Goal: Transaction & Acquisition: Subscribe to service/newsletter

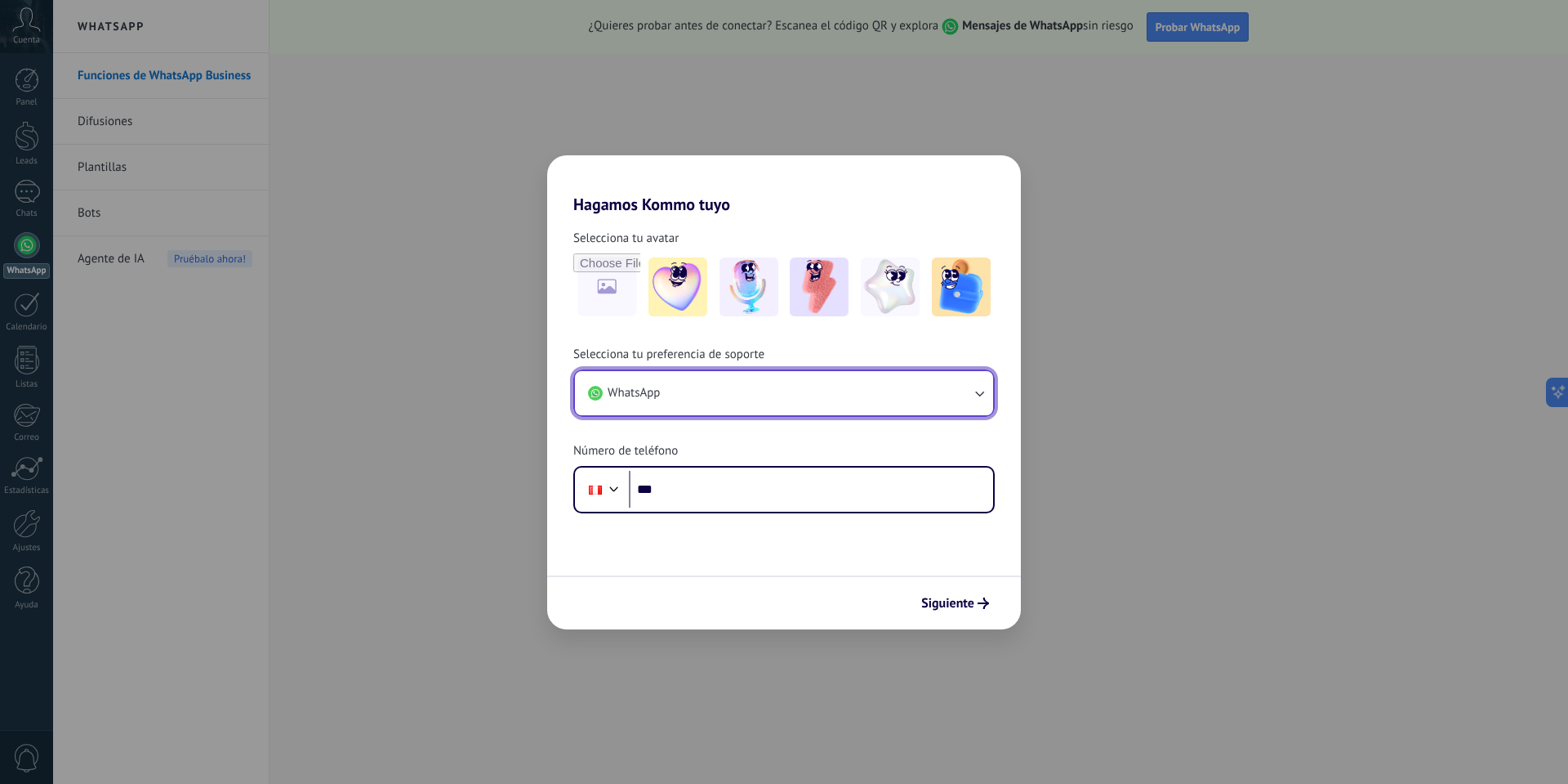
click at [717, 393] on button "WhatsApp" at bounding box center [784, 392] width 418 height 44
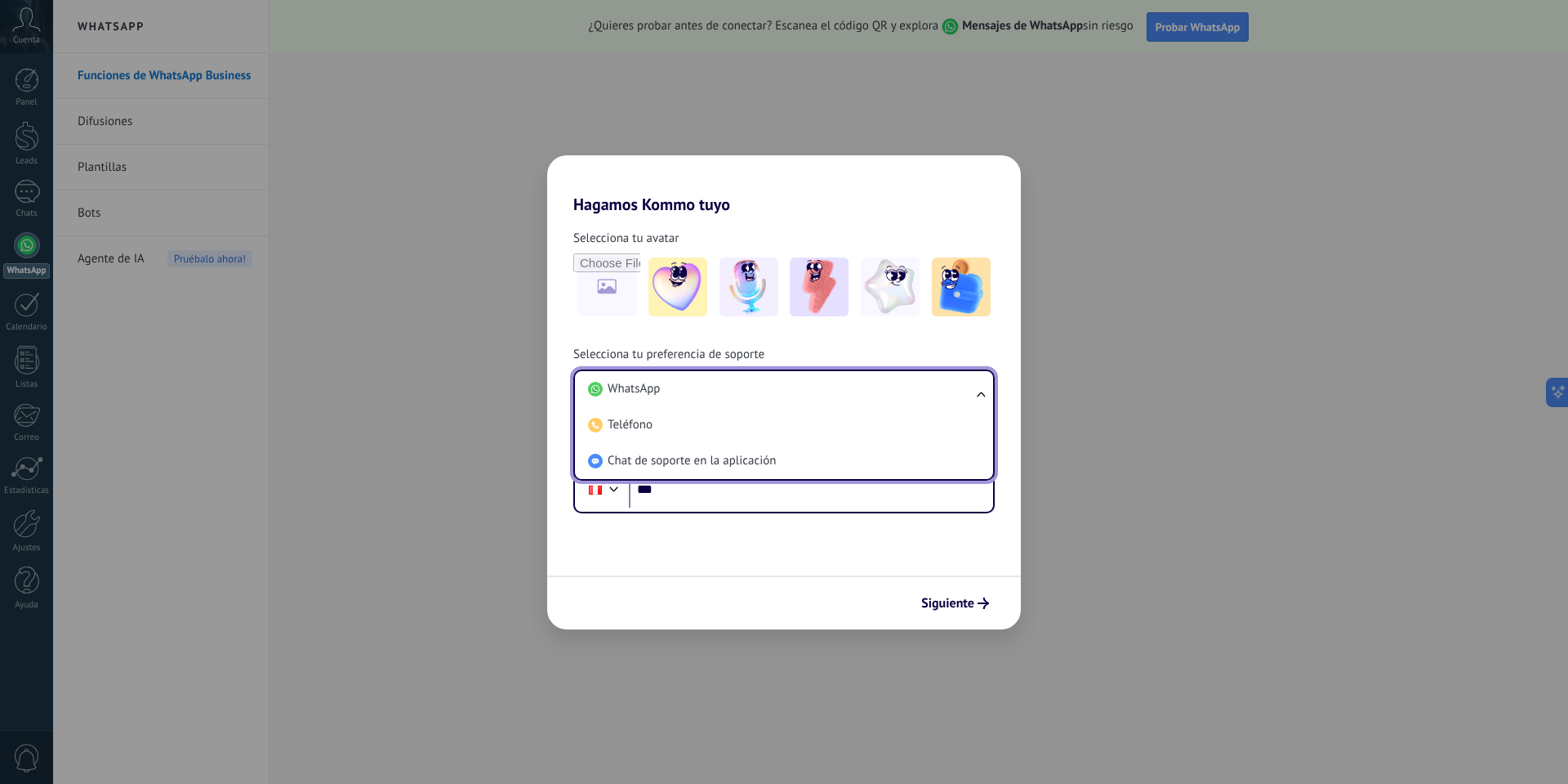
click at [717, 393] on li "WhatsApp" at bounding box center [781, 389] width 399 height 36
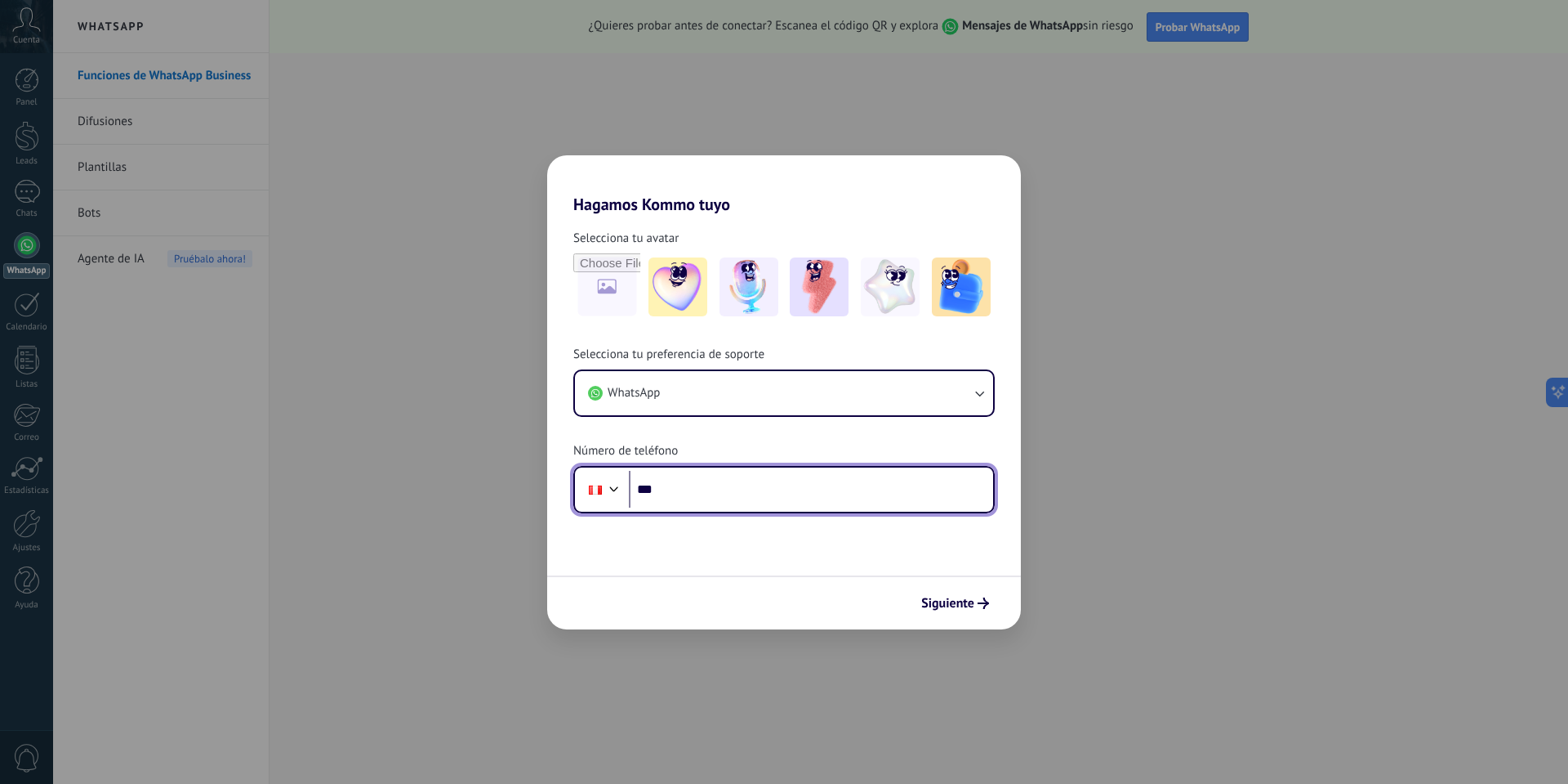
click at [781, 495] on input "***" at bounding box center [811, 490] width 364 height 38
click at [1113, 423] on div "Hagamos Kommo tuyo Selecciona tu avatar Selecciona tu preferencia de soporte Wh…" at bounding box center [784, 392] width 1568 height 784
click at [1118, 399] on div "Hagamos Kommo tuyo Selecciona tu avatar Selecciona tu preferencia de soporte Wh…" at bounding box center [784, 392] width 1568 height 784
click at [1177, 25] on div "Hagamos Kommo tuyo Selecciona tu avatar Selecciona tu preferencia de soporte Wh…" at bounding box center [784, 392] width 1568 height 784
click at [1185, 23] on div "Hagamos Kommo tuyo Selecciona tu avatar Selecciona tu preferencia de soporte Wh…" at bounding box center [784, 392] width 1568 height 784
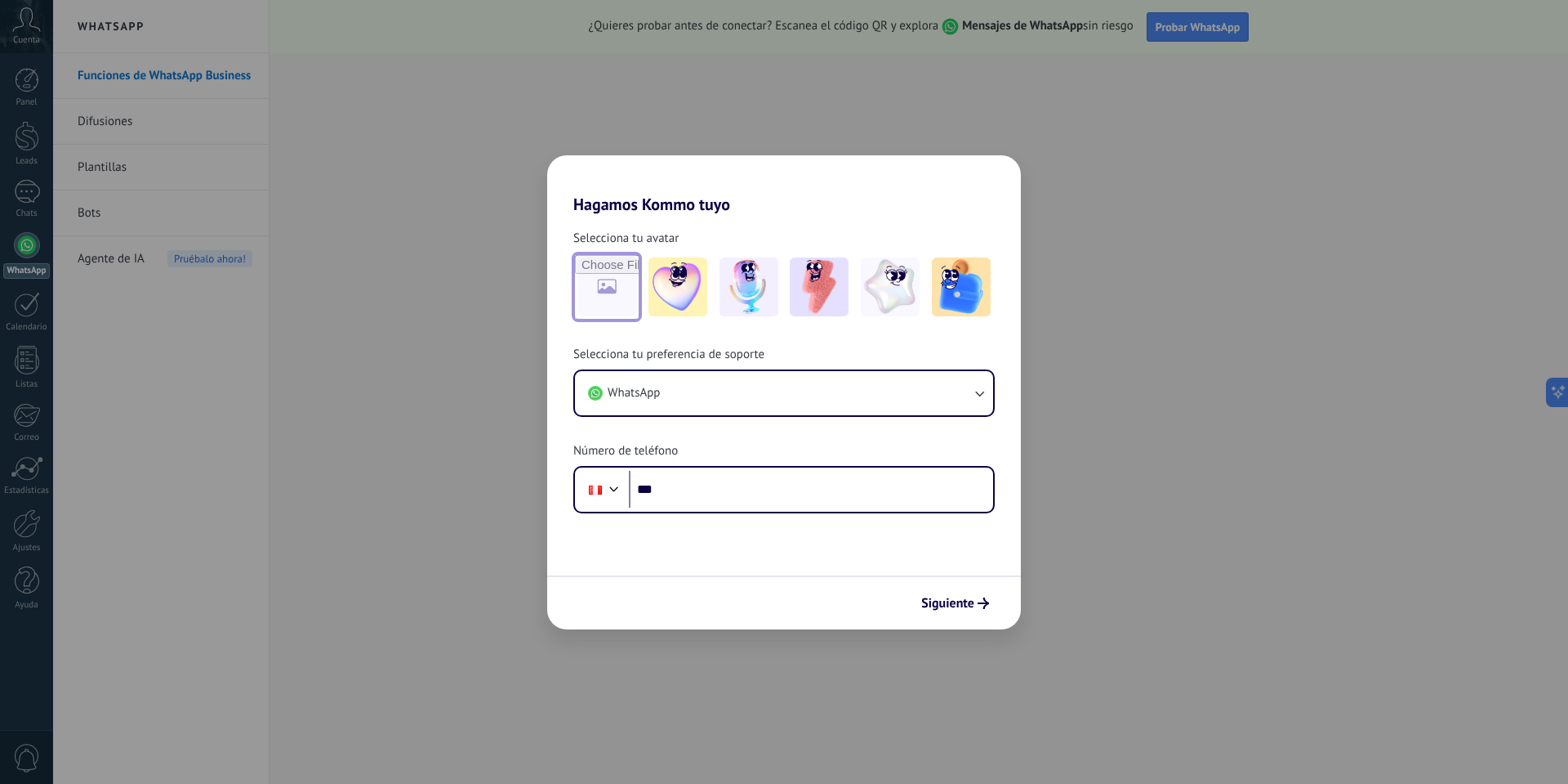
click at [612, 290] on input "file" at bounding box center [607, 287] width 64 height 64
type input "**********"
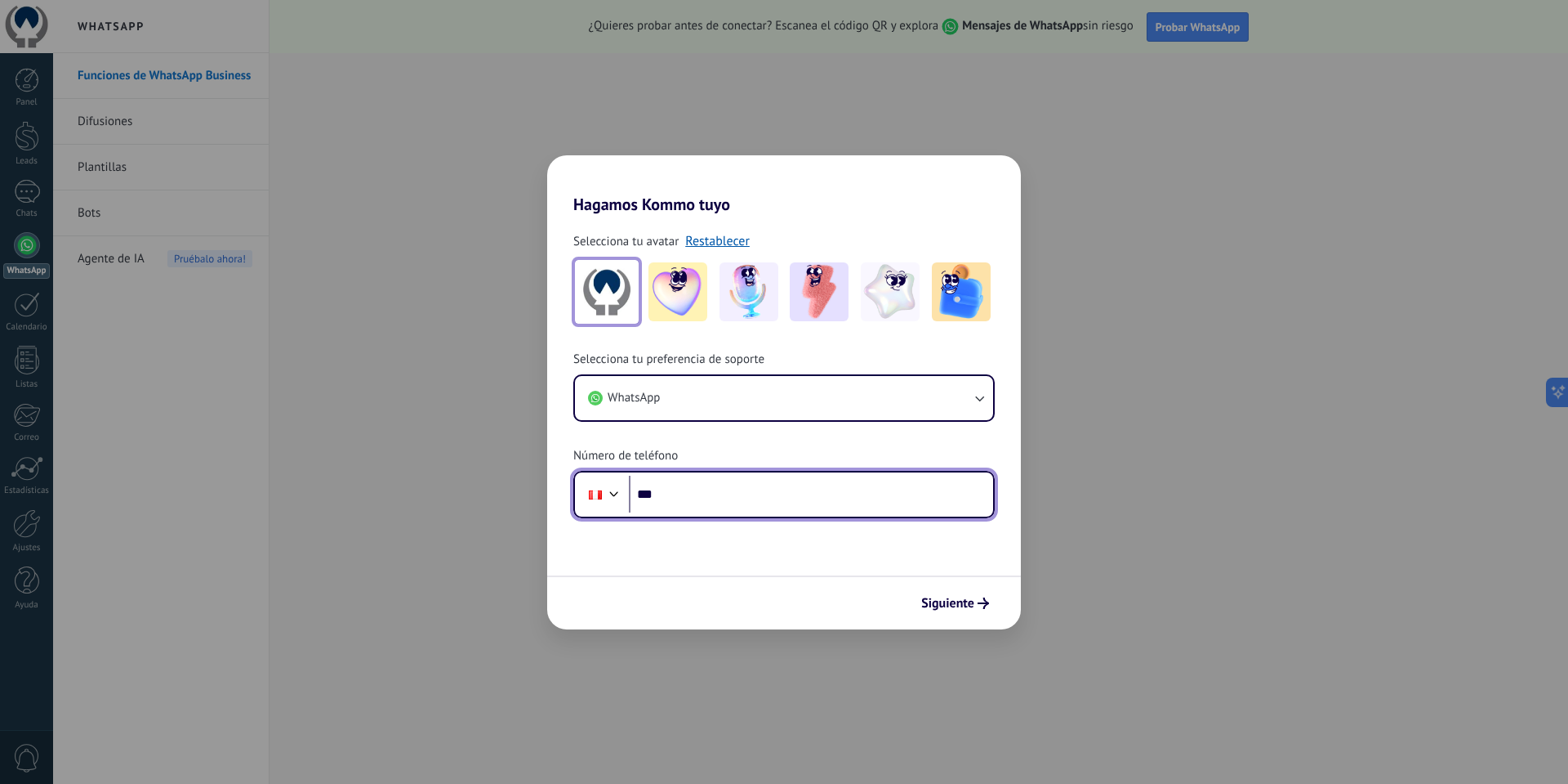
click at [766, 499] on input "***" at bounding box center [811, 494] width 364 height 38
type input "**********"
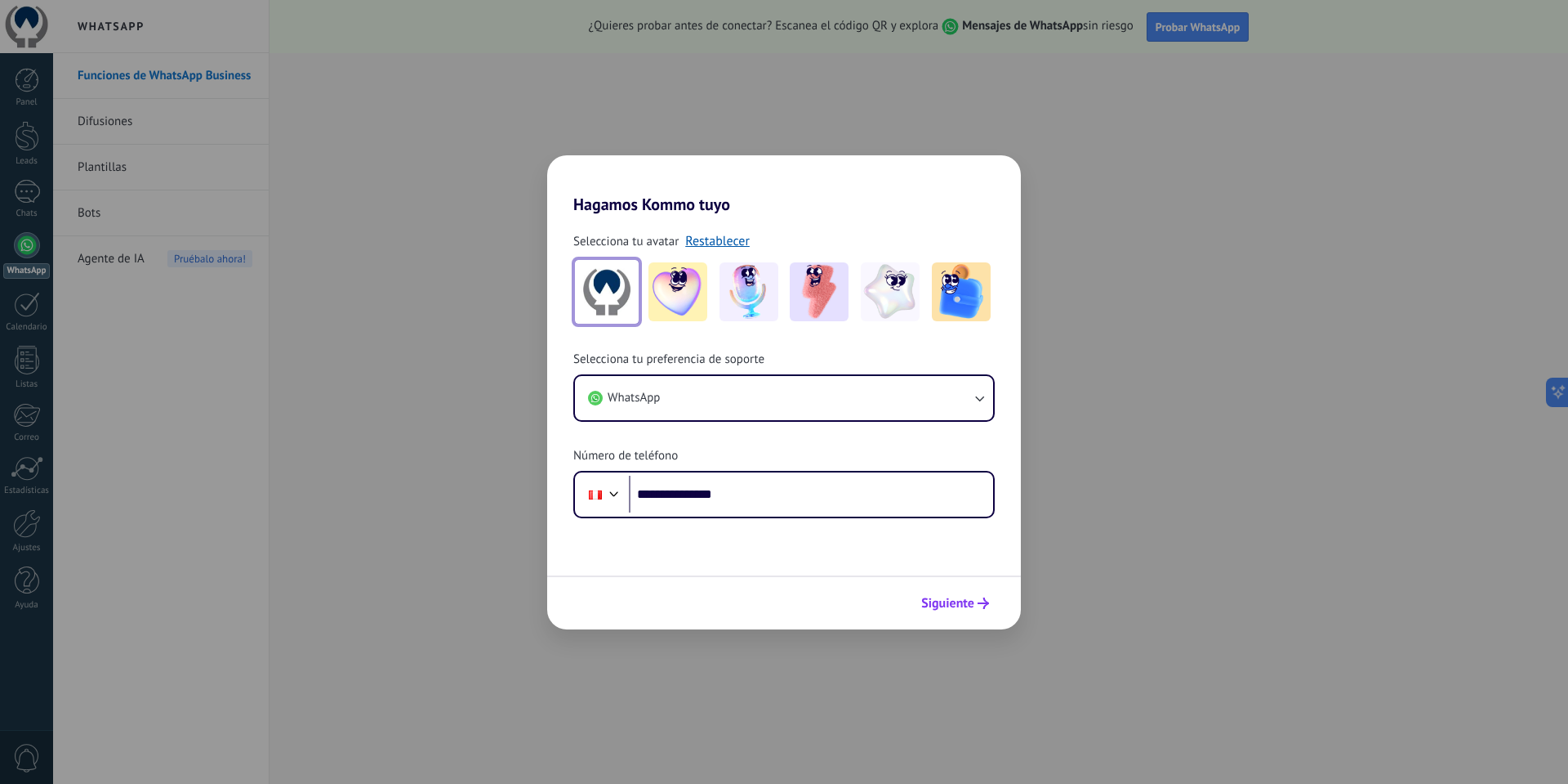
click at [935, 597] on span "Siguiente" at bounding box center [948, 603] width 53 height 12
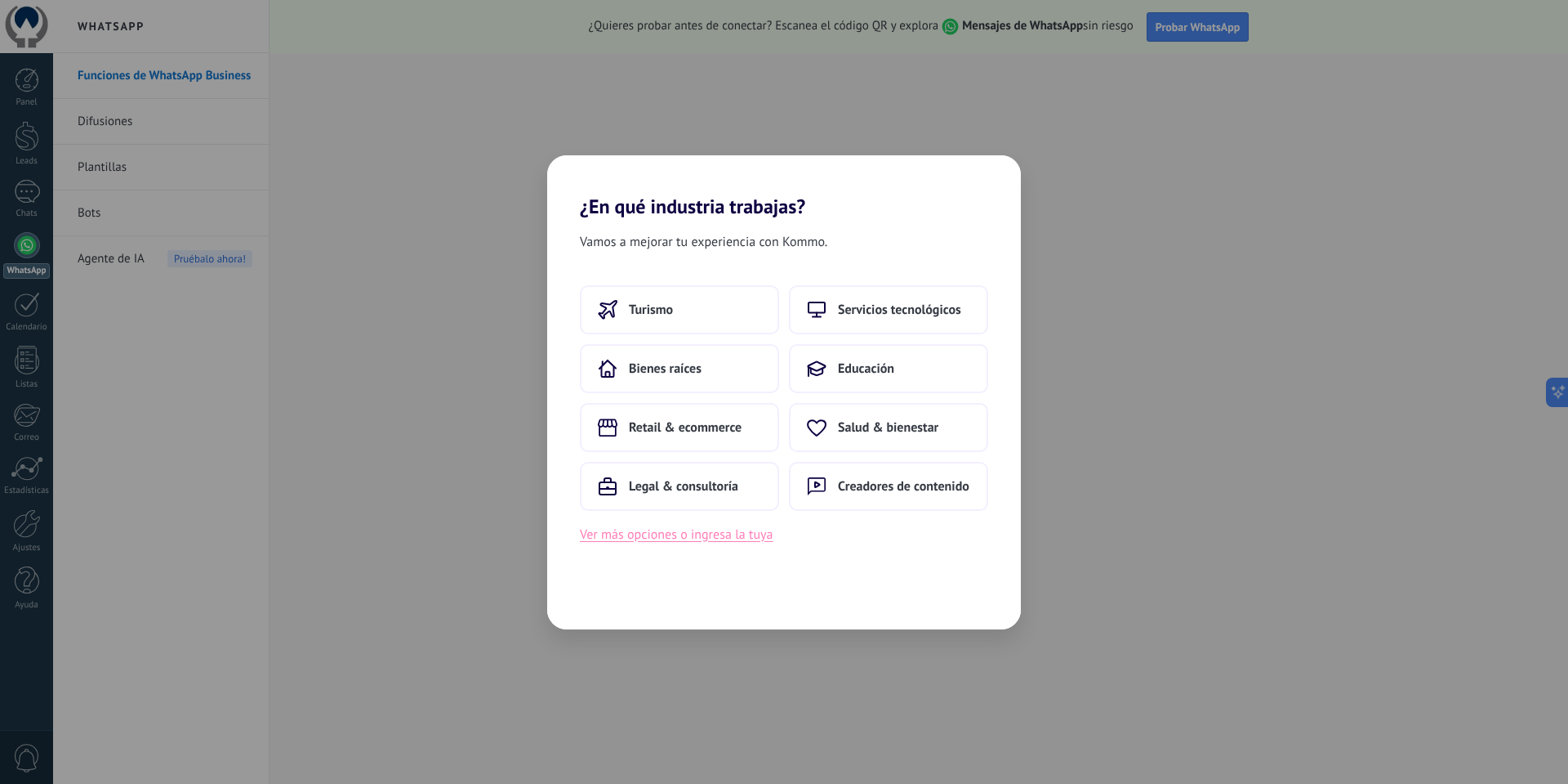
click at [651, 534] on button "Ver más opciones o ingresa la tuya" at bounding box center [676, 534] width 193 height 21
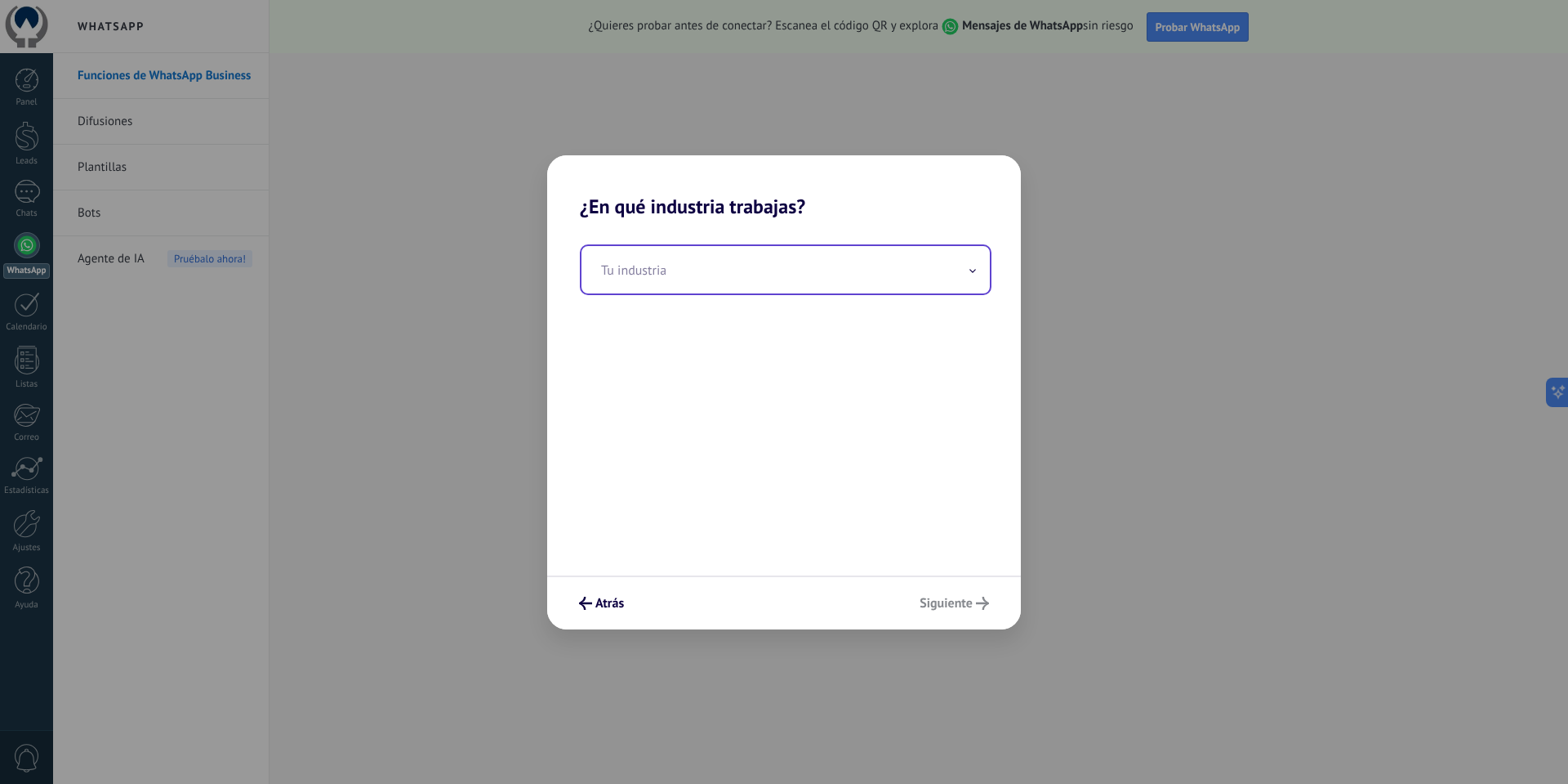
click at [638, 279] on input "text" at bounding box center [785, 269] width 409 height 48
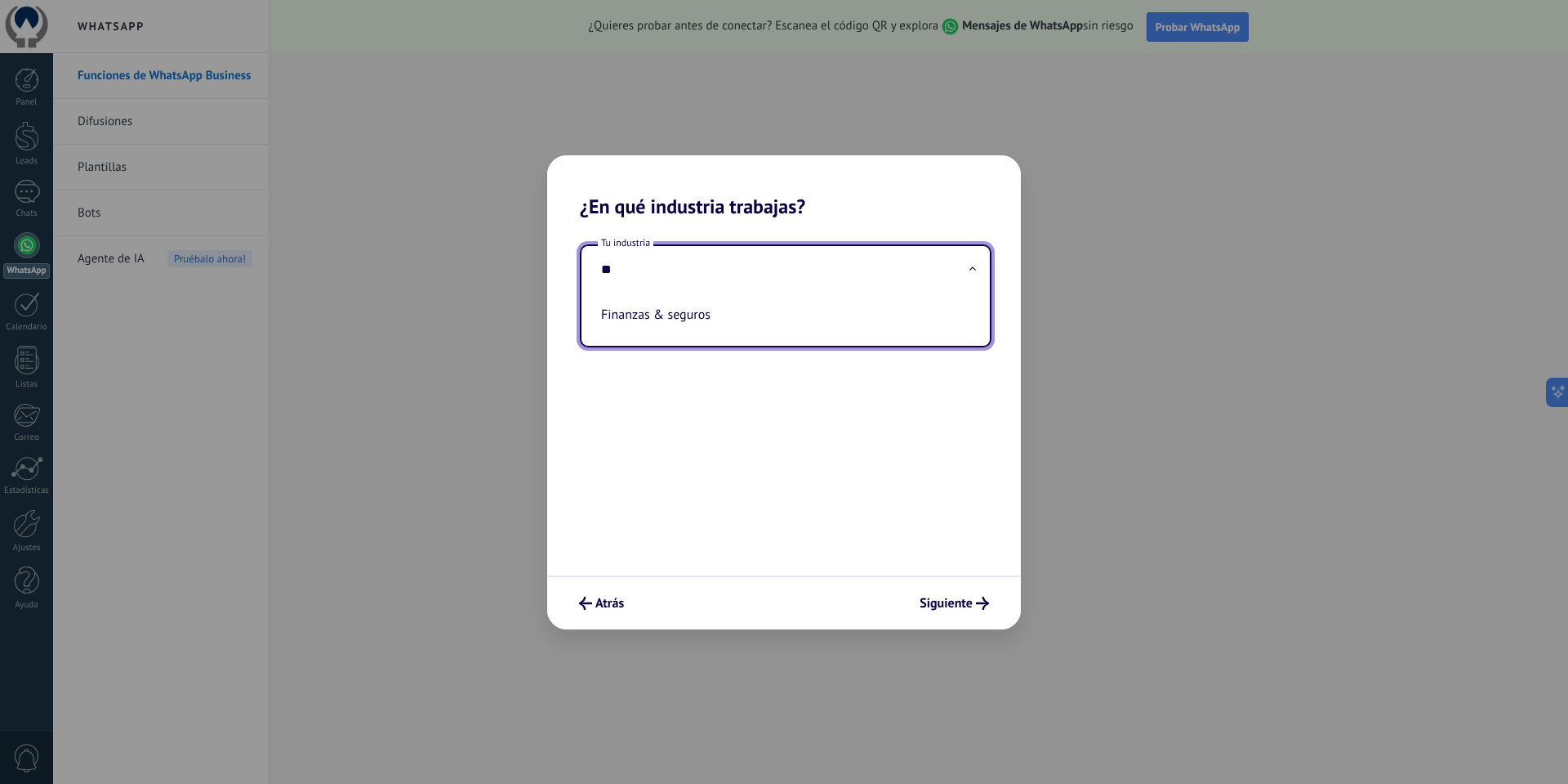
drag, startPoint x: 638, startPoint y: 274, endPoint x: 591, endPoint y: 274, distance: 47.0
click at [591, 274] on input "**" at bounding box center [785, 269] width 409 height 48
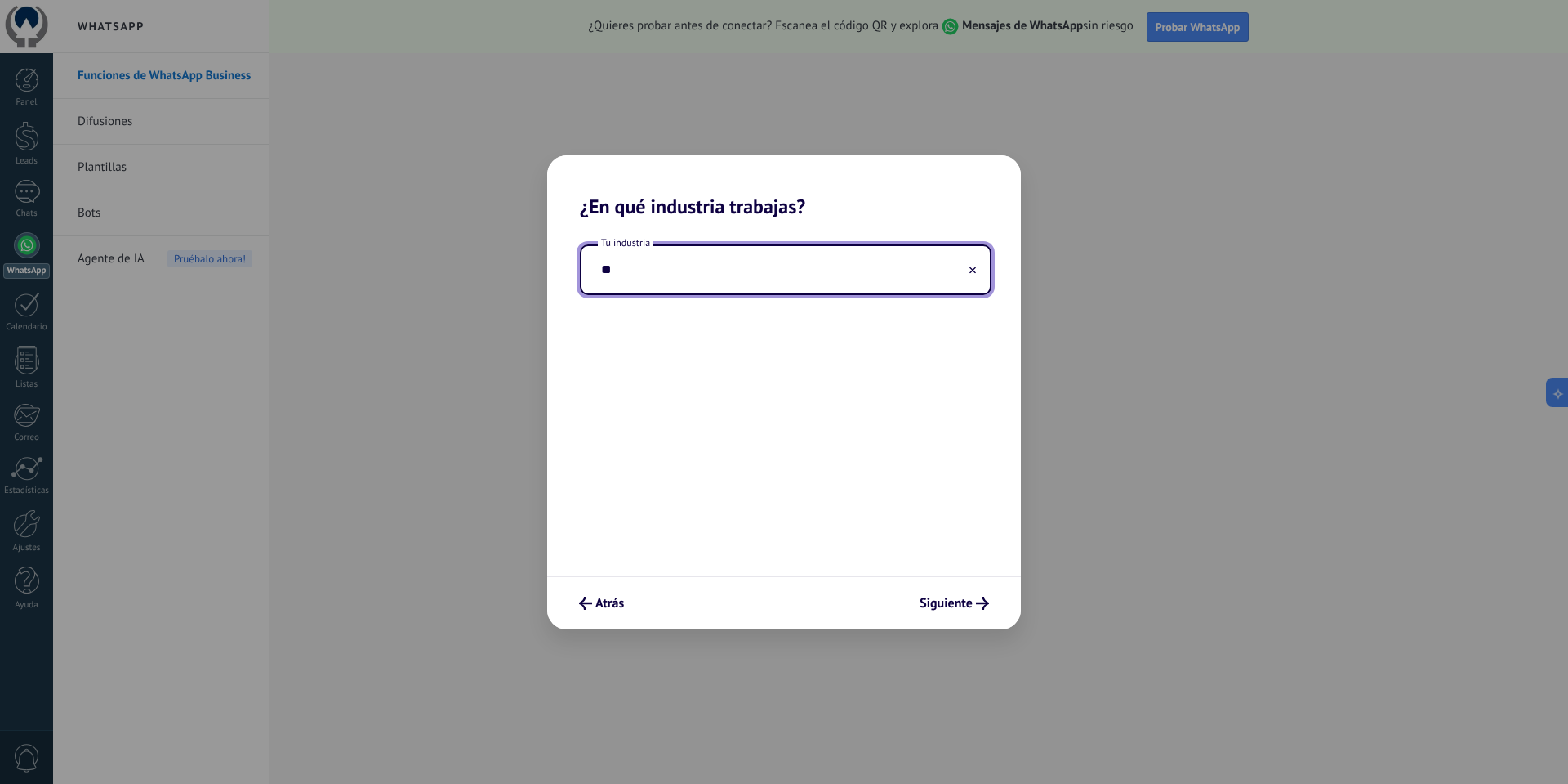
type input "*"
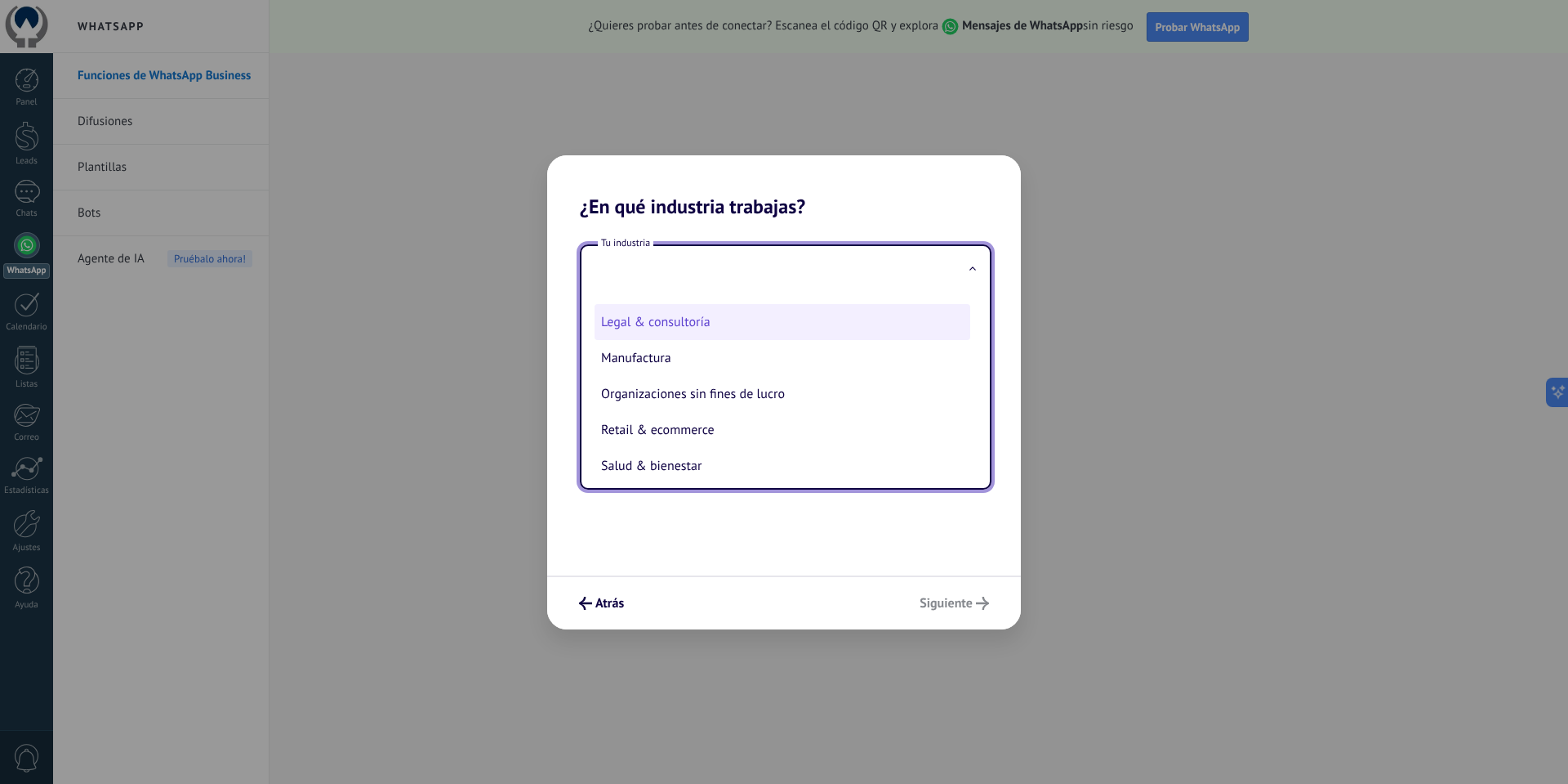
scroll to position [245, 0]
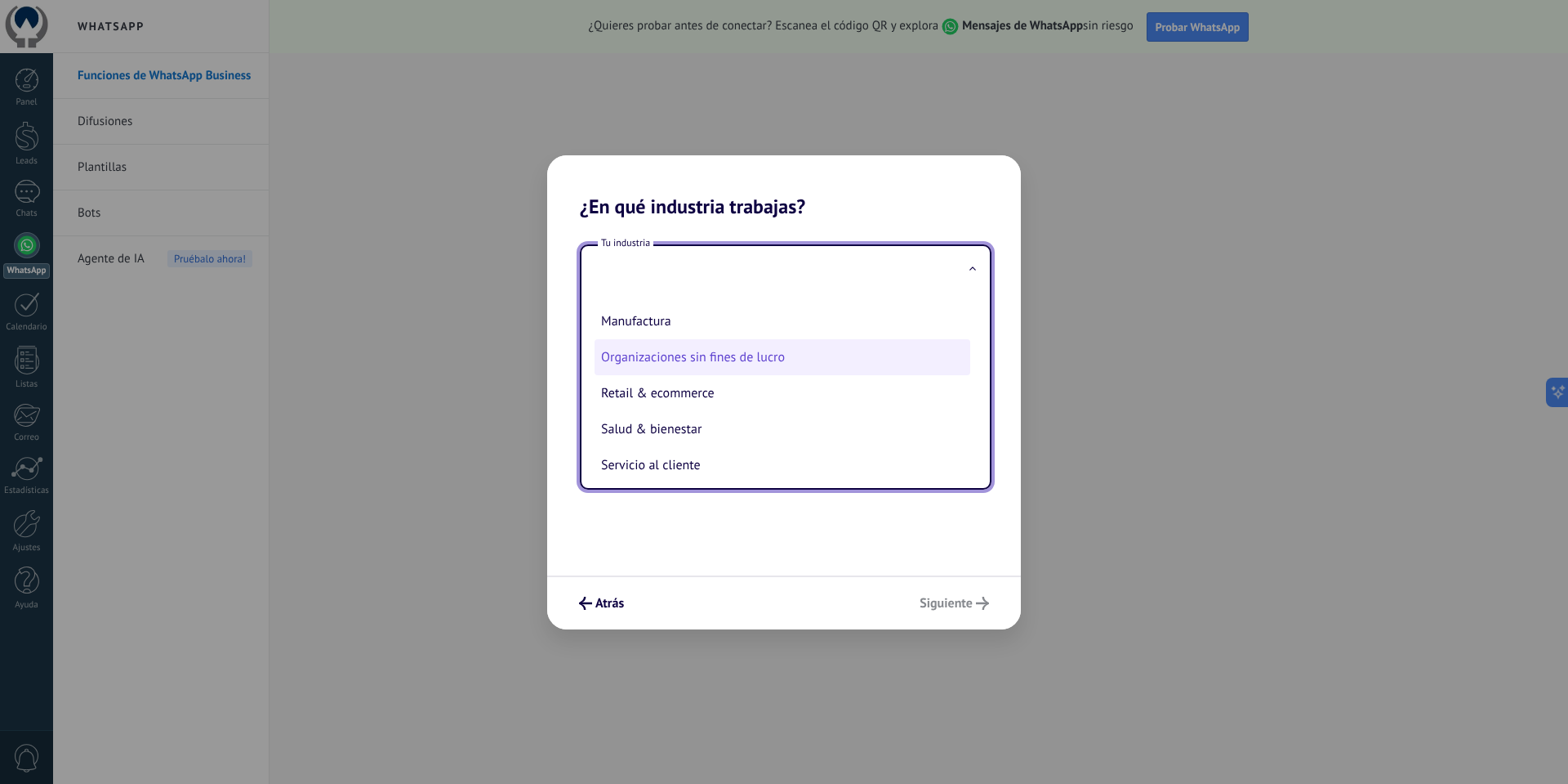
click at [714, 359] on li "Organizaciones sin fines de lucro" at bounding box center [782, 357] width 376 height 36
type input "**********"
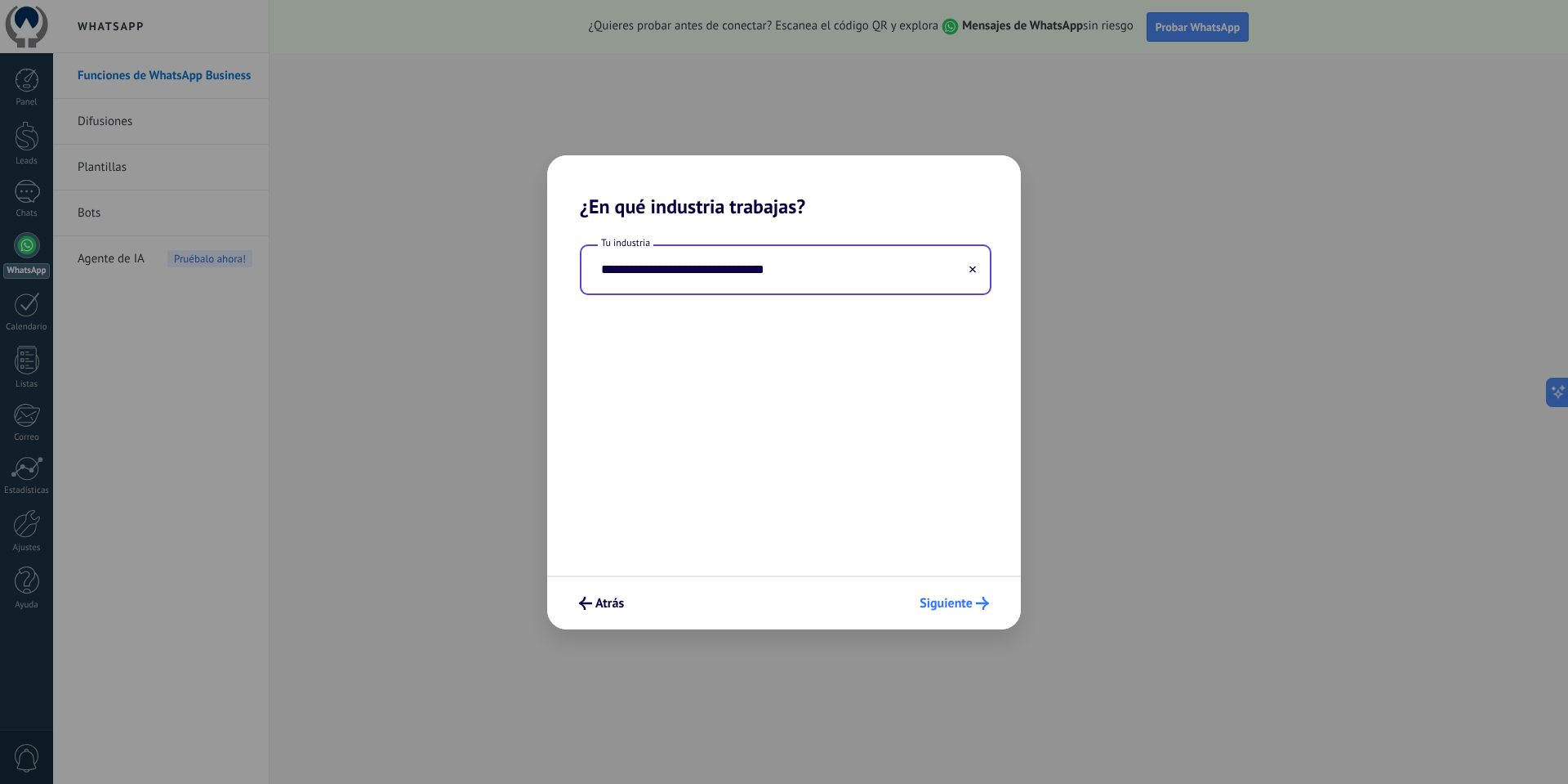
click at [936, 603] on span "Siguiente" at bounding box center [946, 603] width 53 height 12
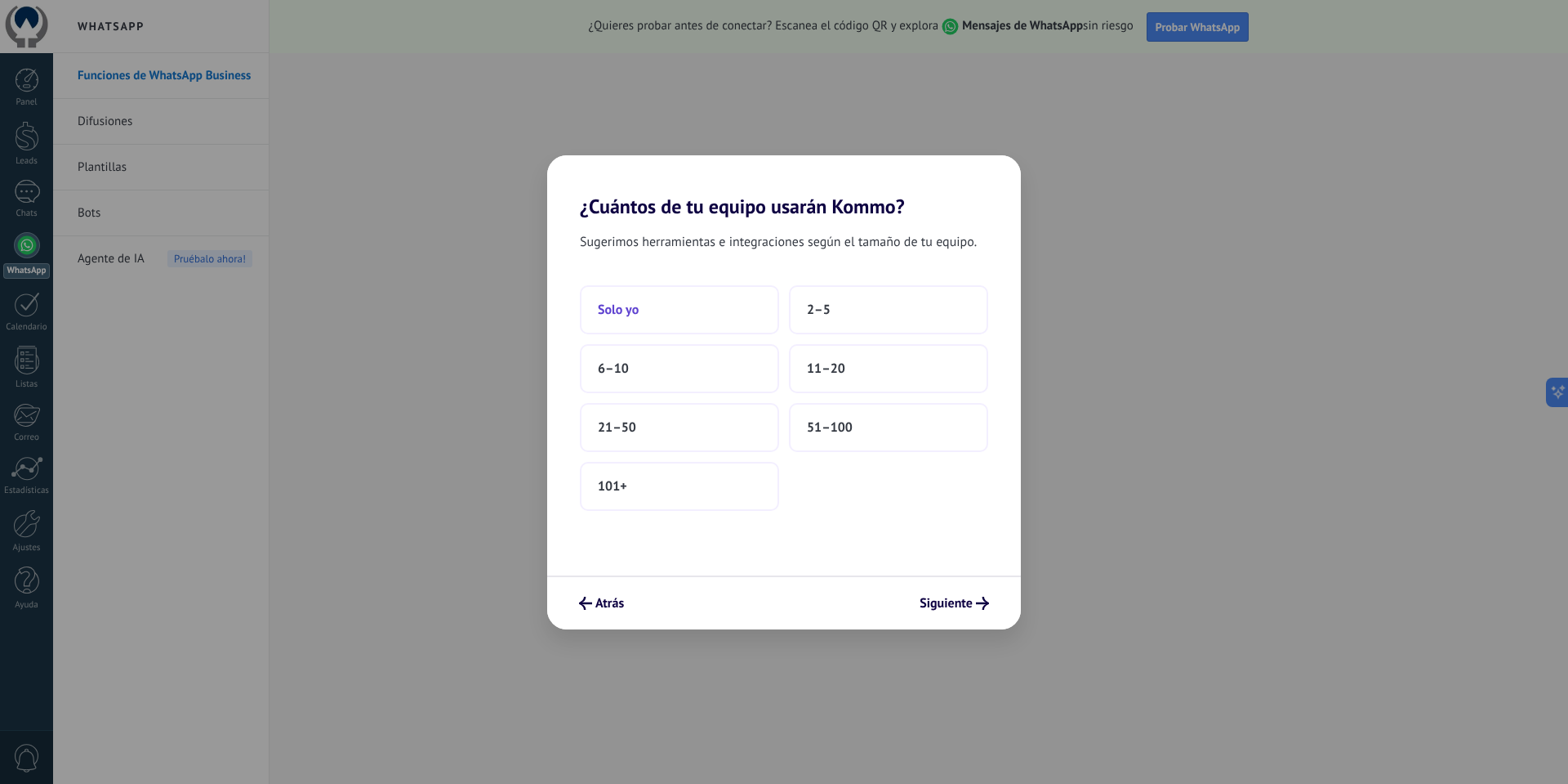
click at [709, 312] on button "Solo yo" at bounding box center [679, 310] width 199 height 49
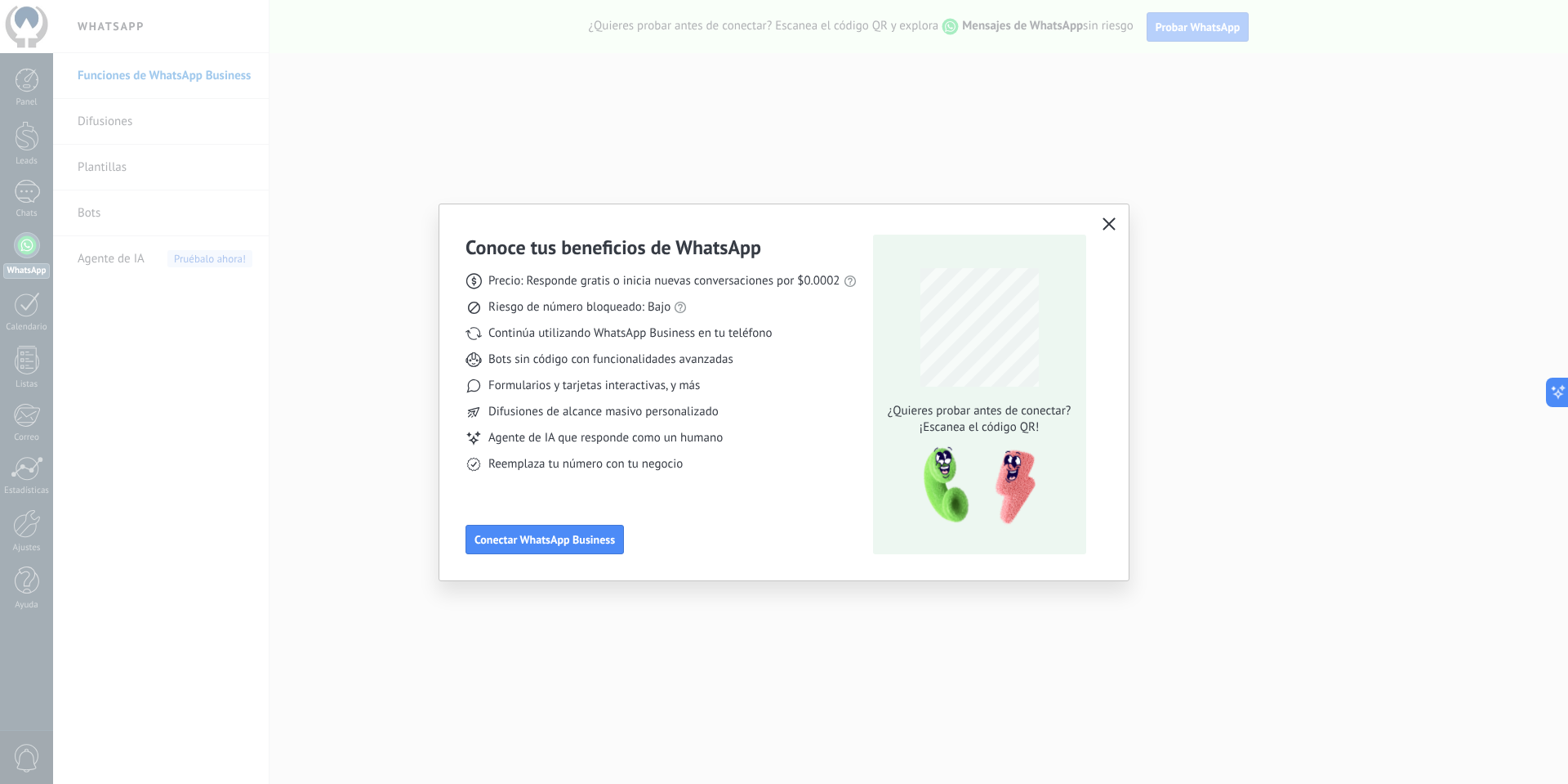
click at [1108, 222] on icon "button" at bounding box center [1109, 223] width 13 height 13
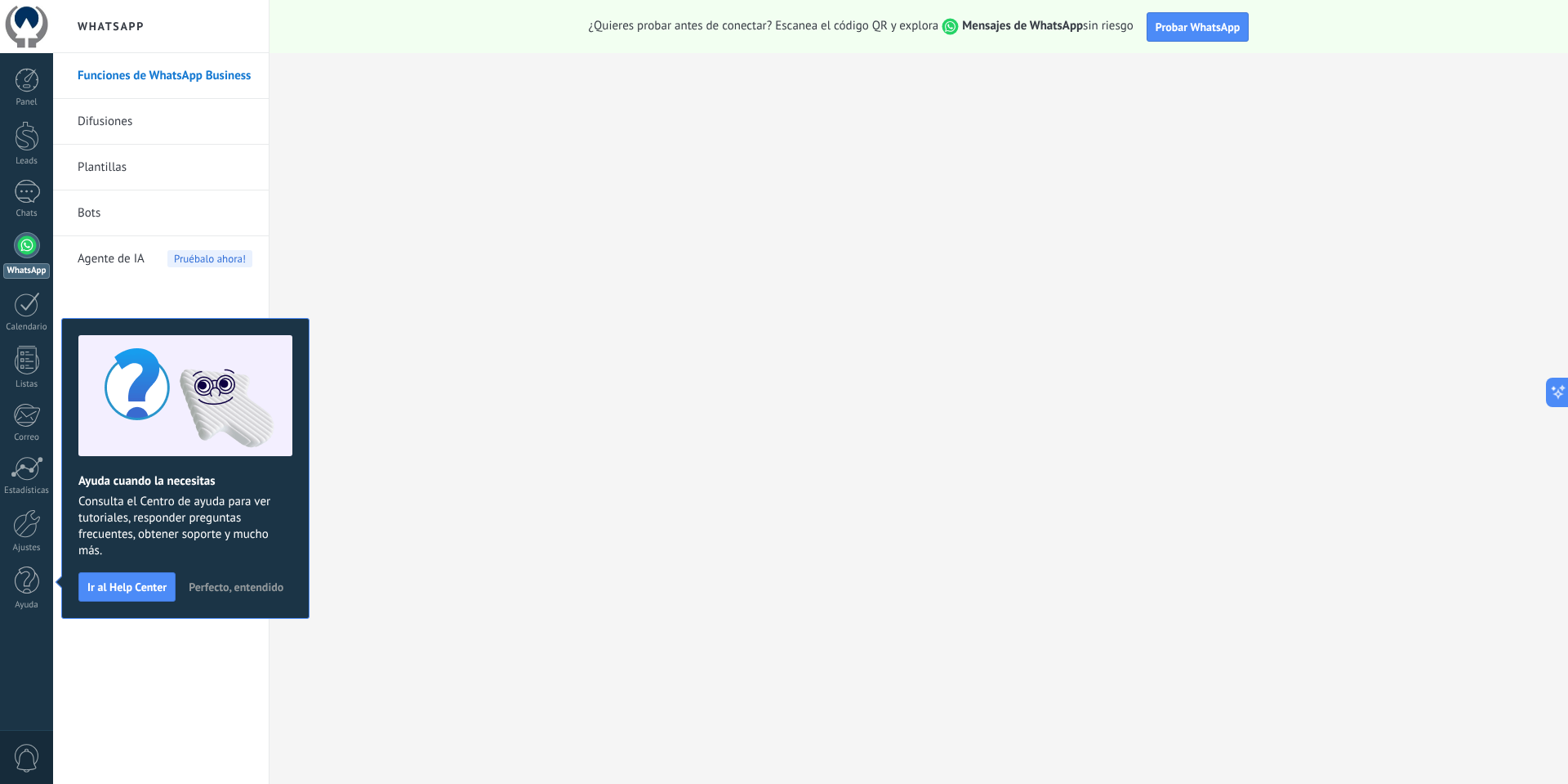
click at [159, 124] on link "Difusiones" at bounding box center [165, 121] width 175 height 46
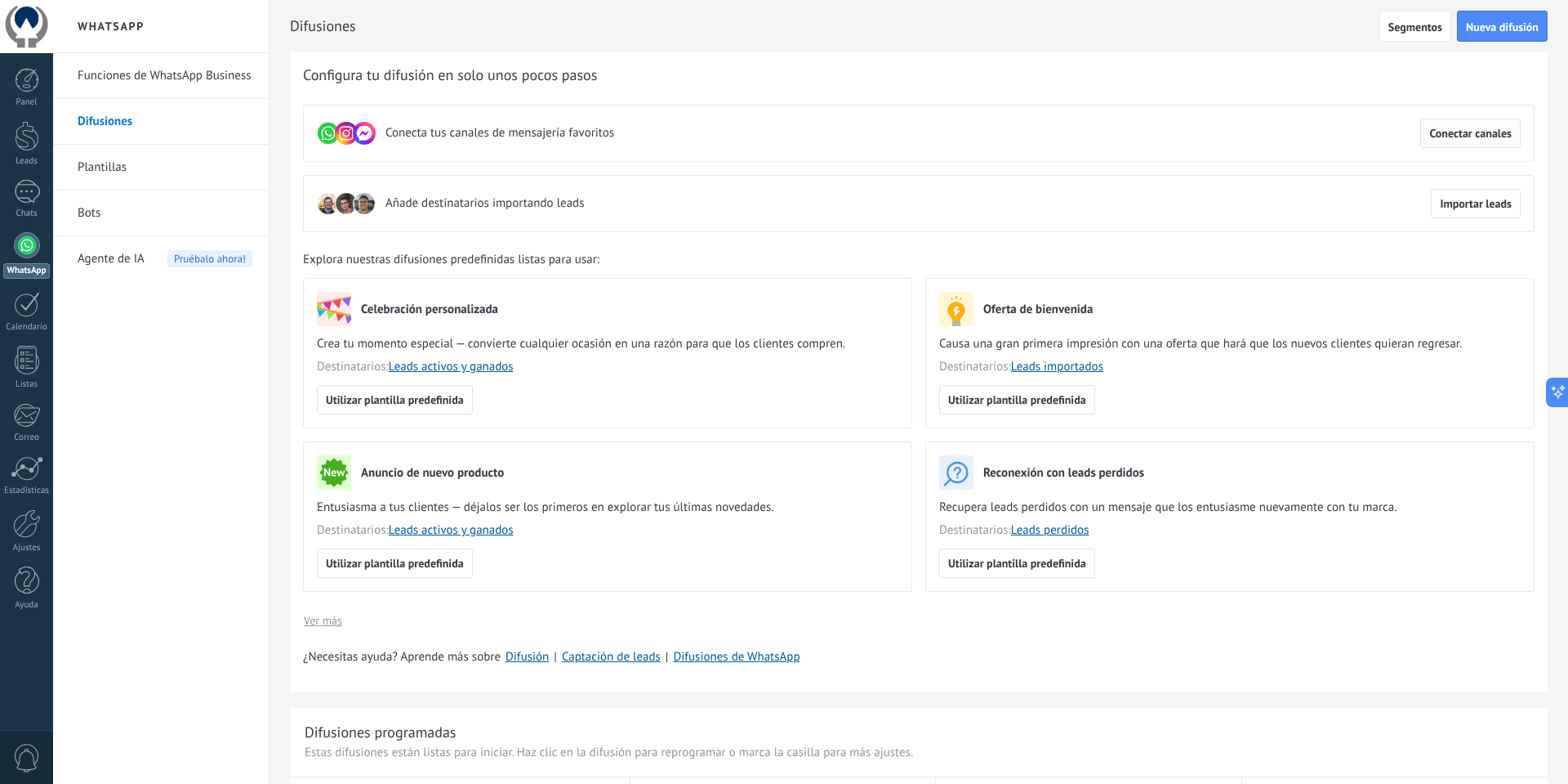
click at [1448, 131] on span "Conectar canales" at bounding box center [1470, 133] width 83 height 12
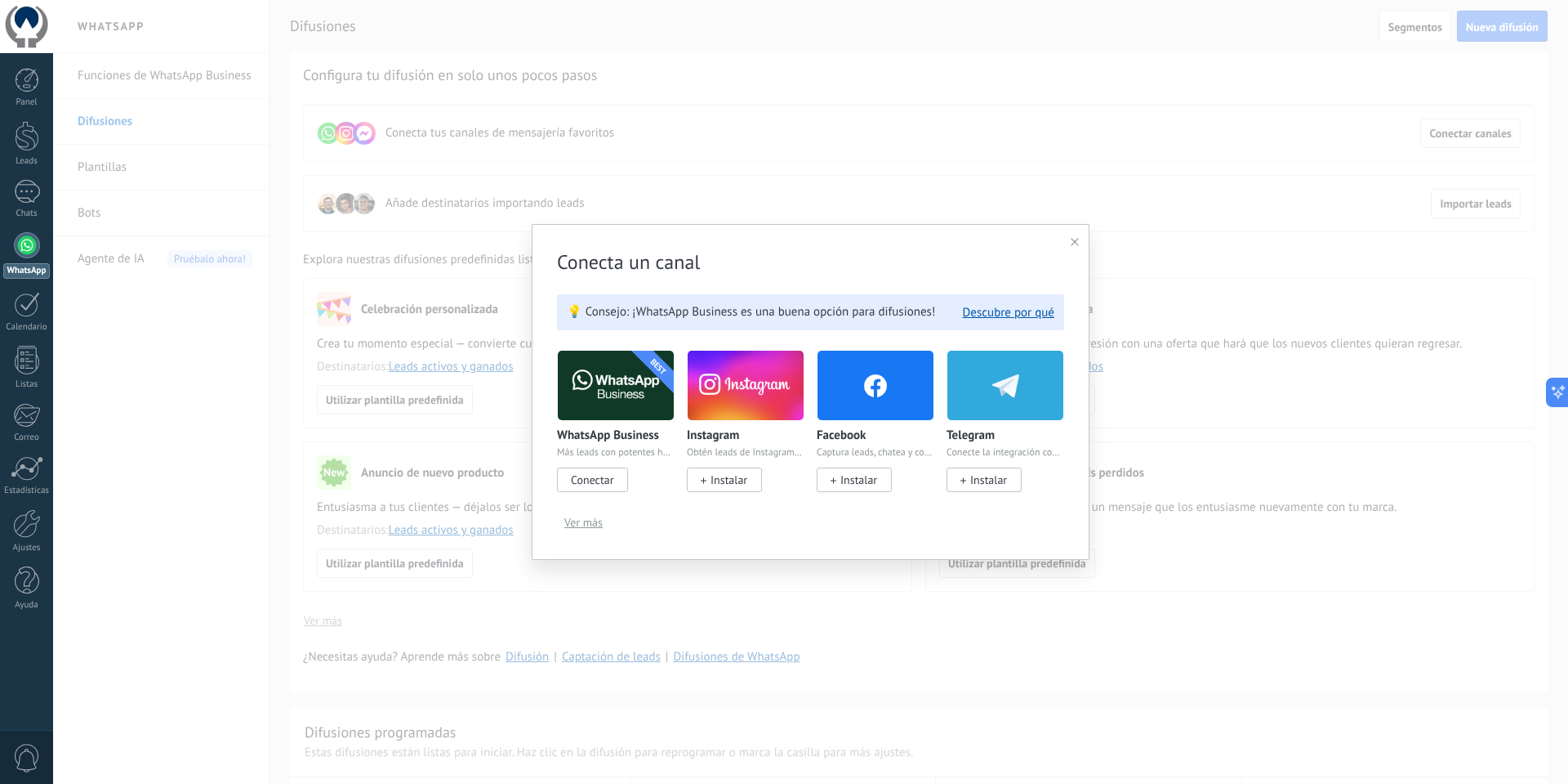
click at [594, 478] on span "Conectar" at bounding box center [592, 479] width 43 height 15
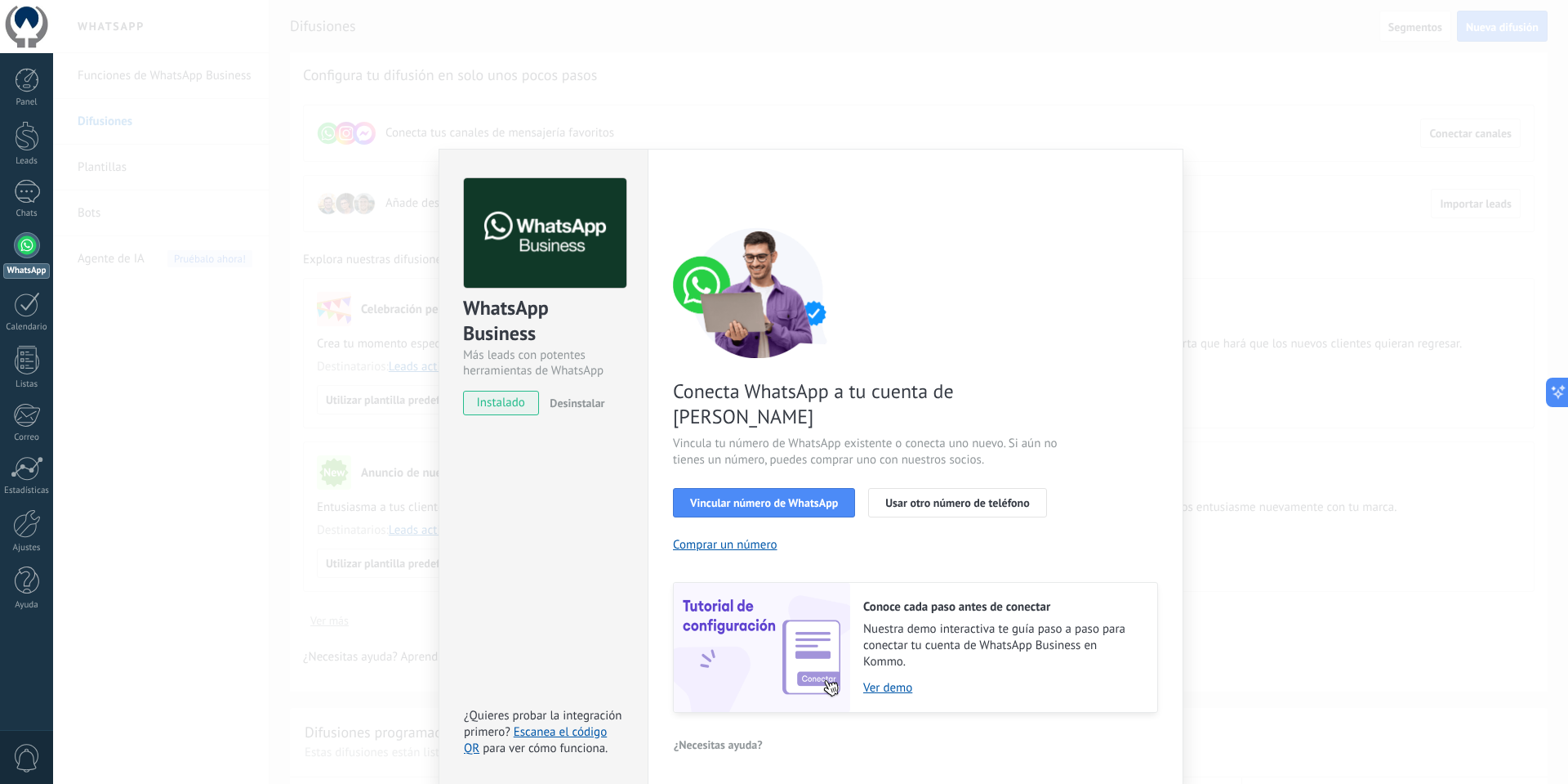
click at [1270, 214] on div "WhatsApp Business Más leads con potentes herramientas de WhatsApp instalado Des…" at bounding box center [811, 392] width 1515 height 784
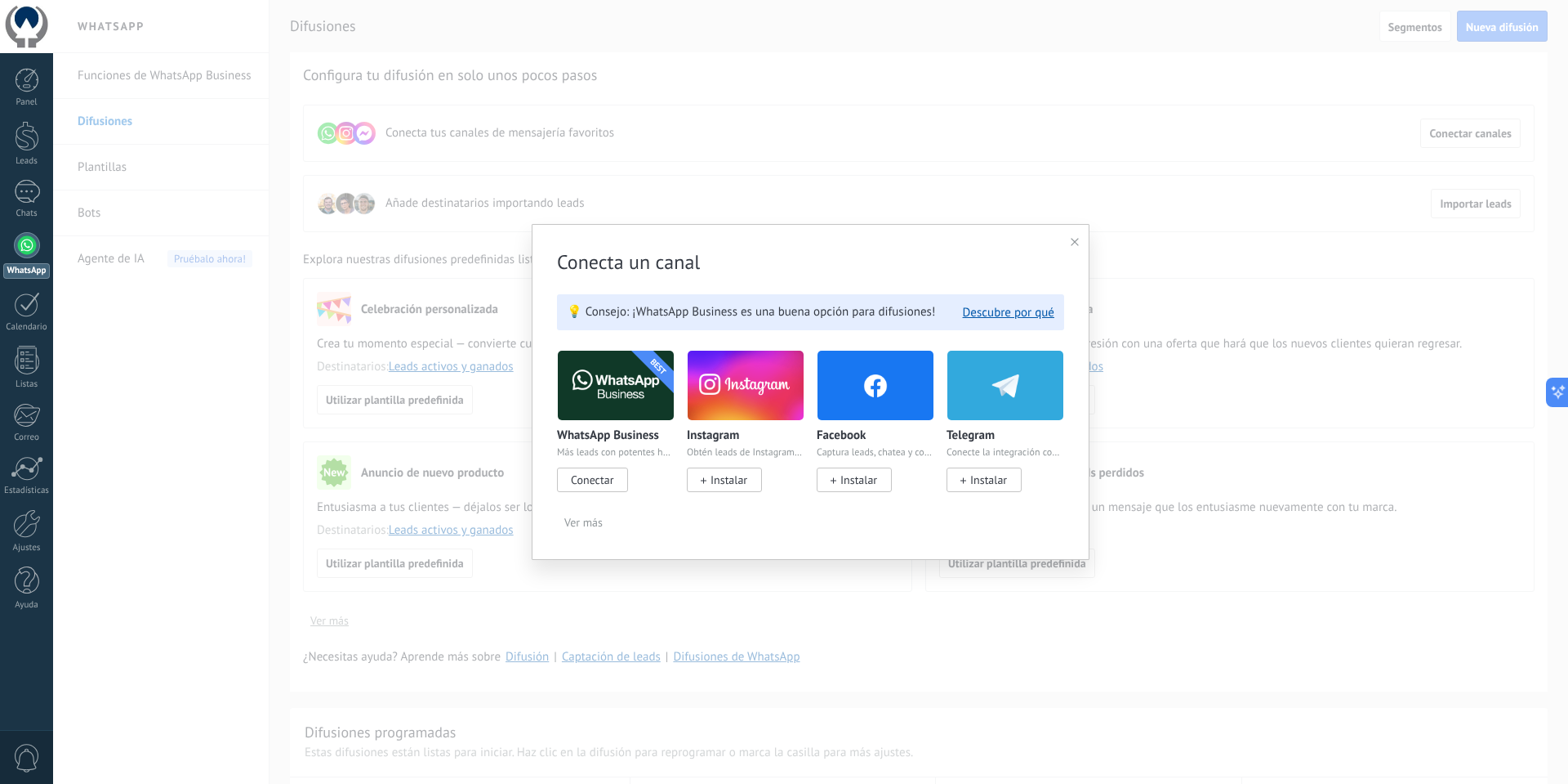
click at [1073, 239] on icon at bounding box center [1075, 242] width 8 height 8
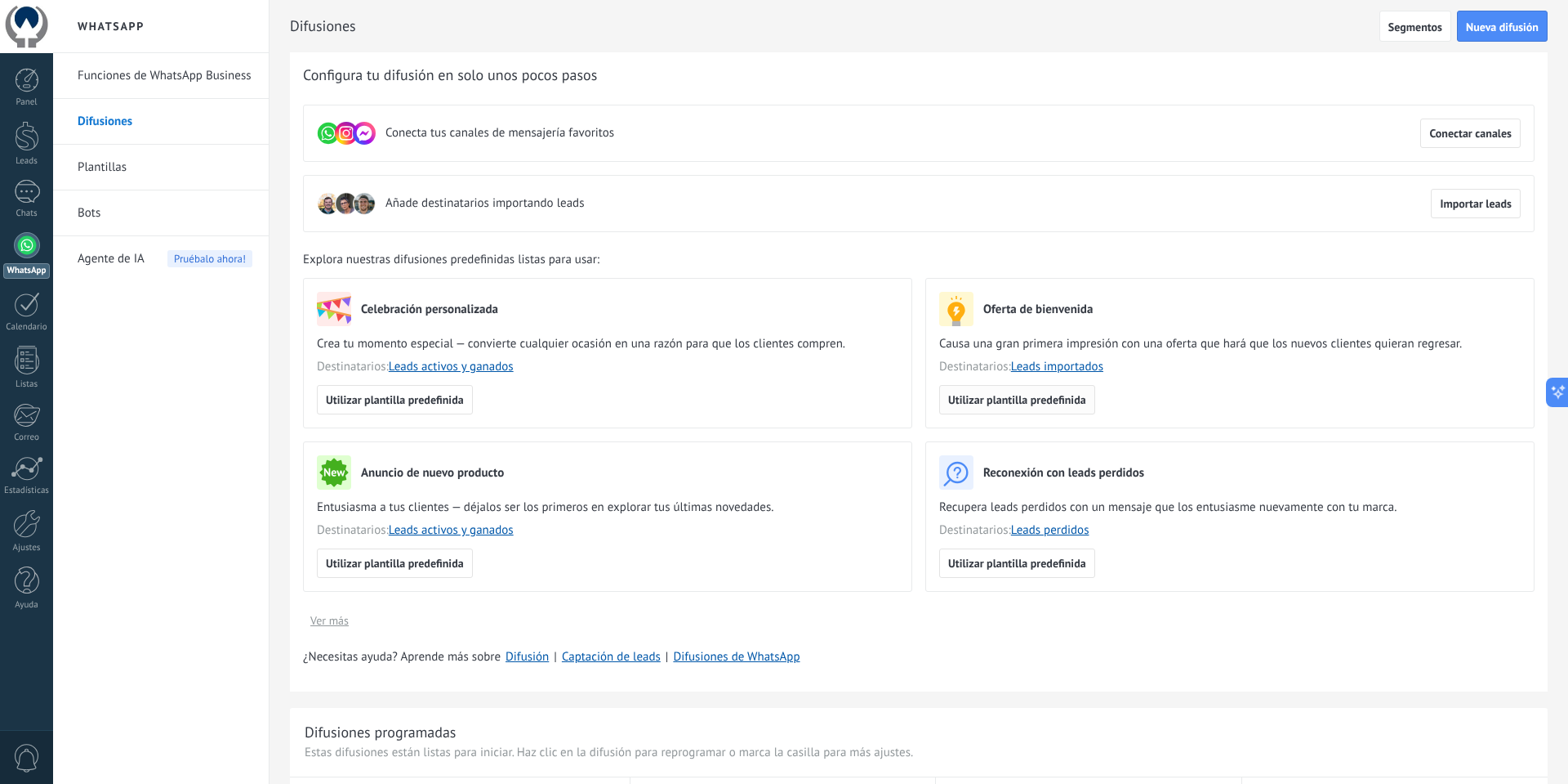
click at [990, 404] on span "Utilizar plantilla predefinida" at bounding box center [1018, 399] width 138 height 12
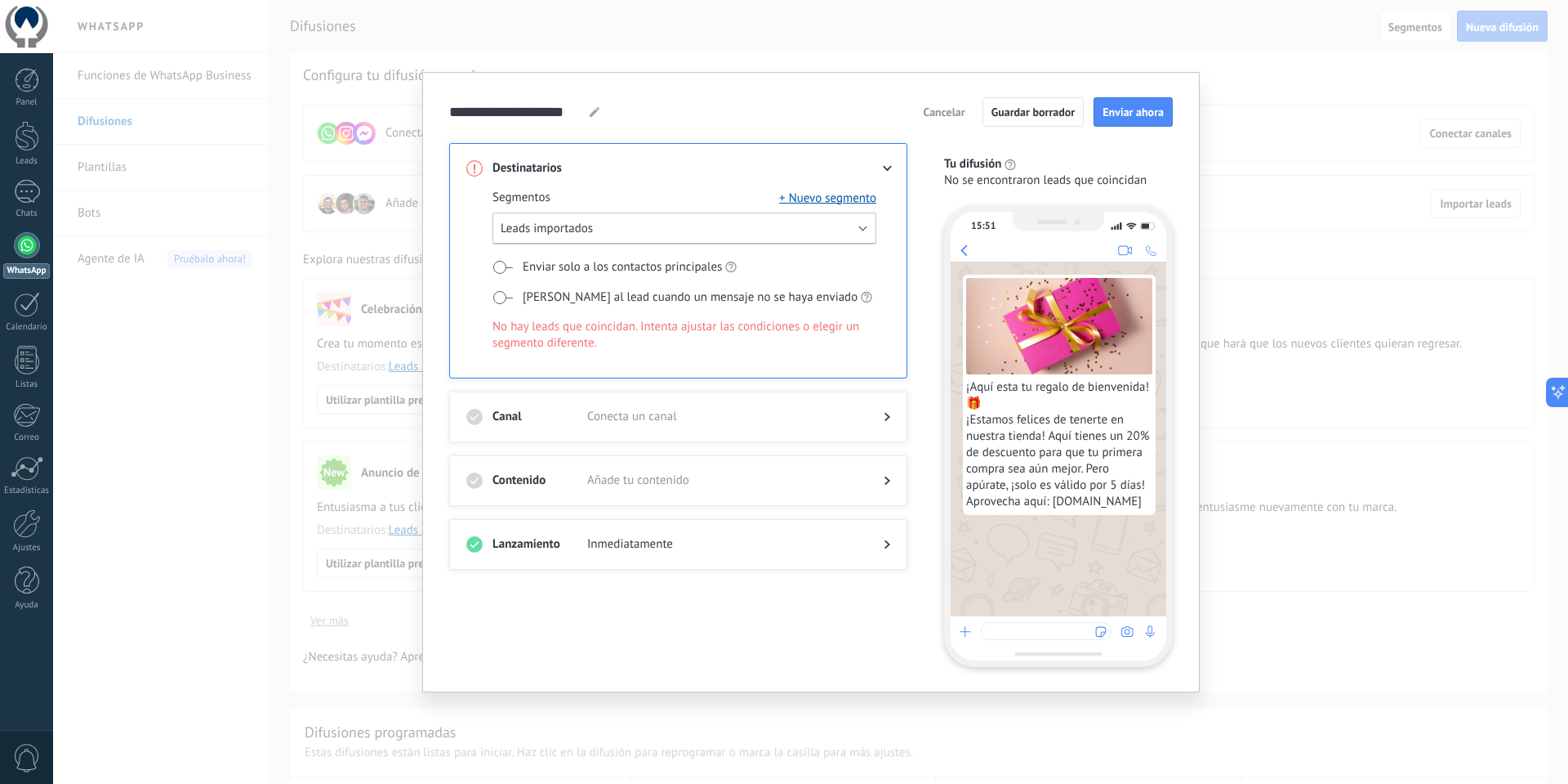
click at [631, 219] on button "Leads importados" at bounding box center [684, 228] width 384 height 32
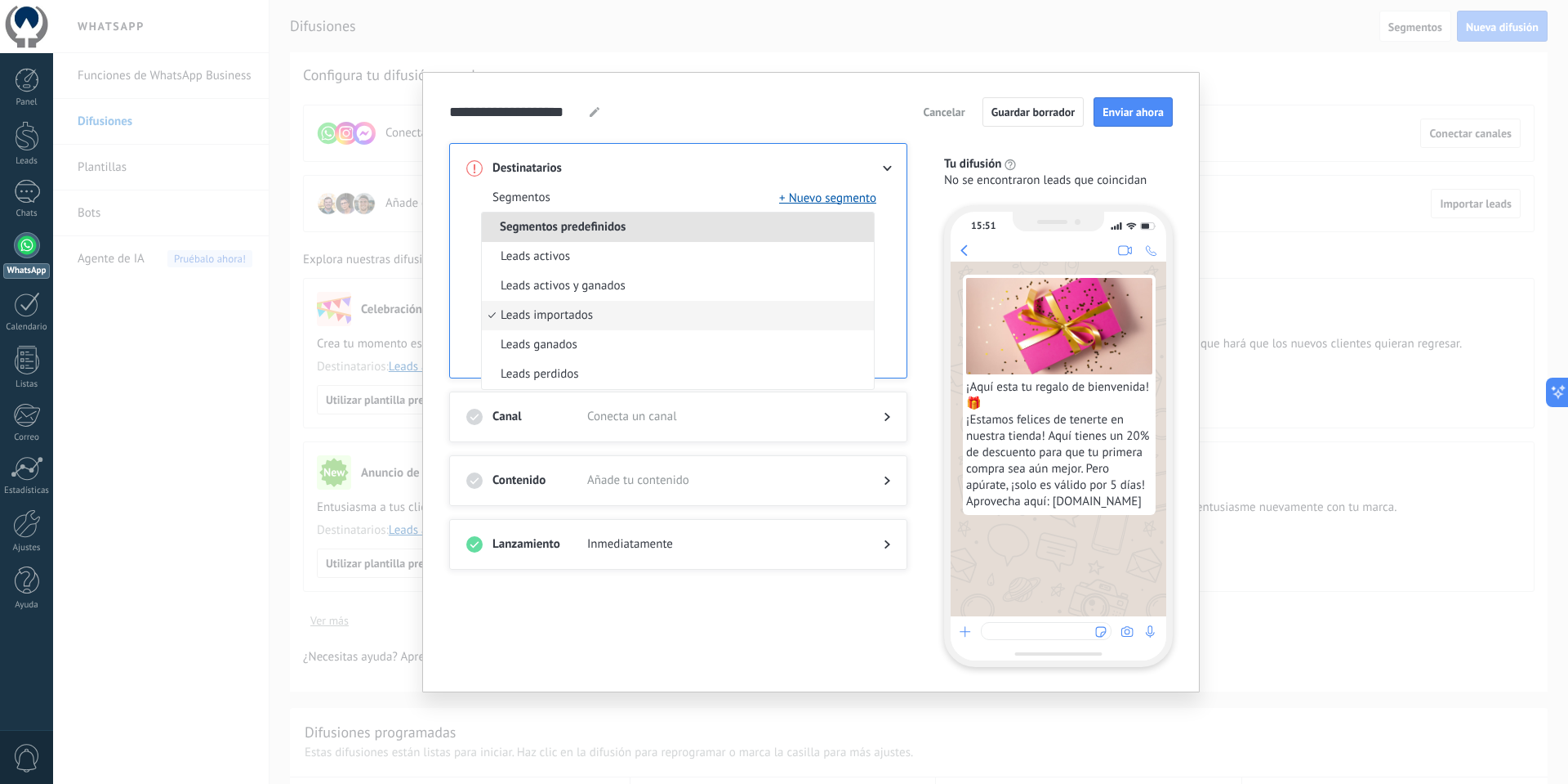
click at [642, 119] on div "**********" at bounding box center [811, 112] width 723 height 29
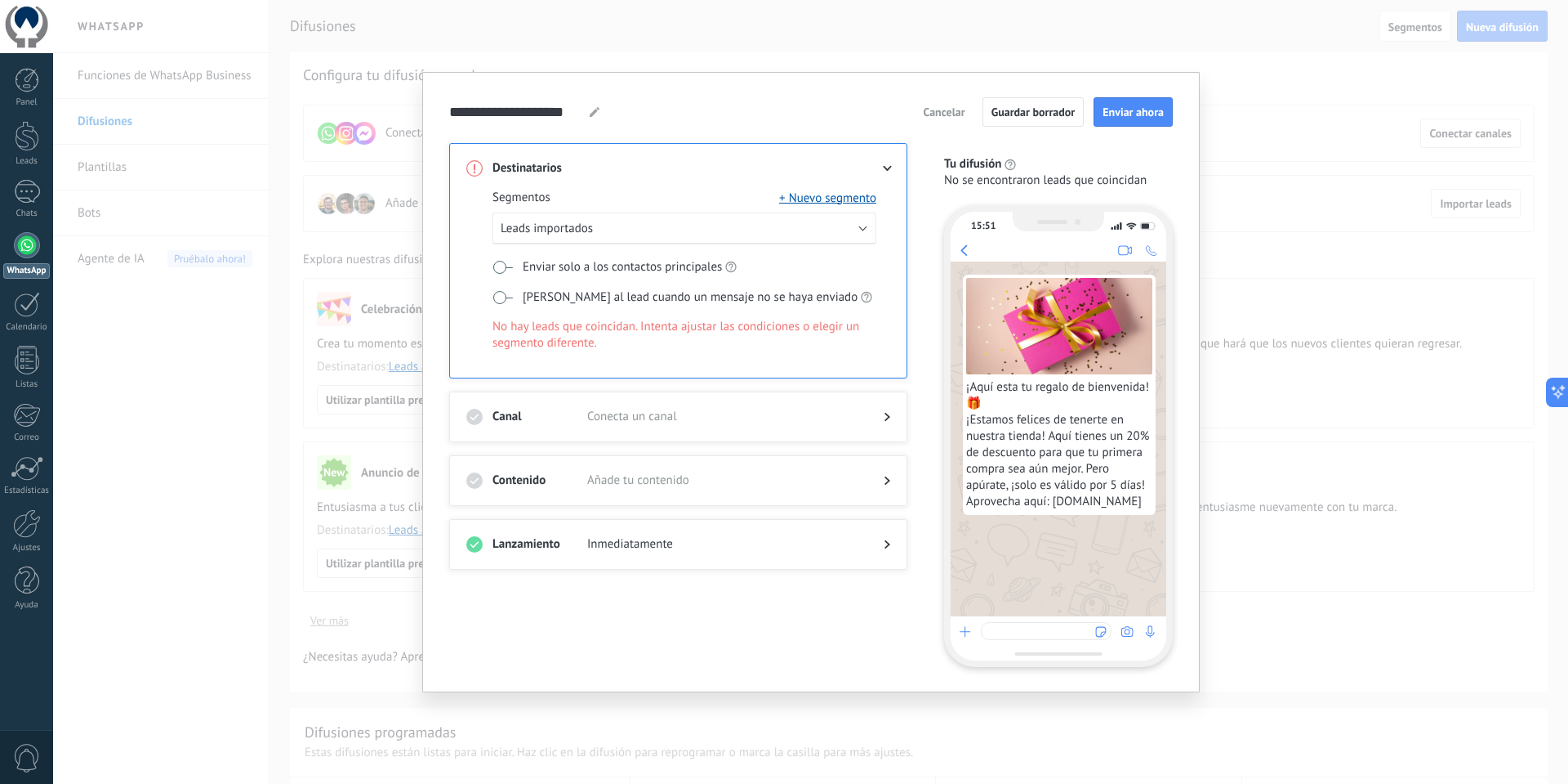
click at [942, 116] on span "Cancelar" at bounding box center [944, 112] width 42 height 12
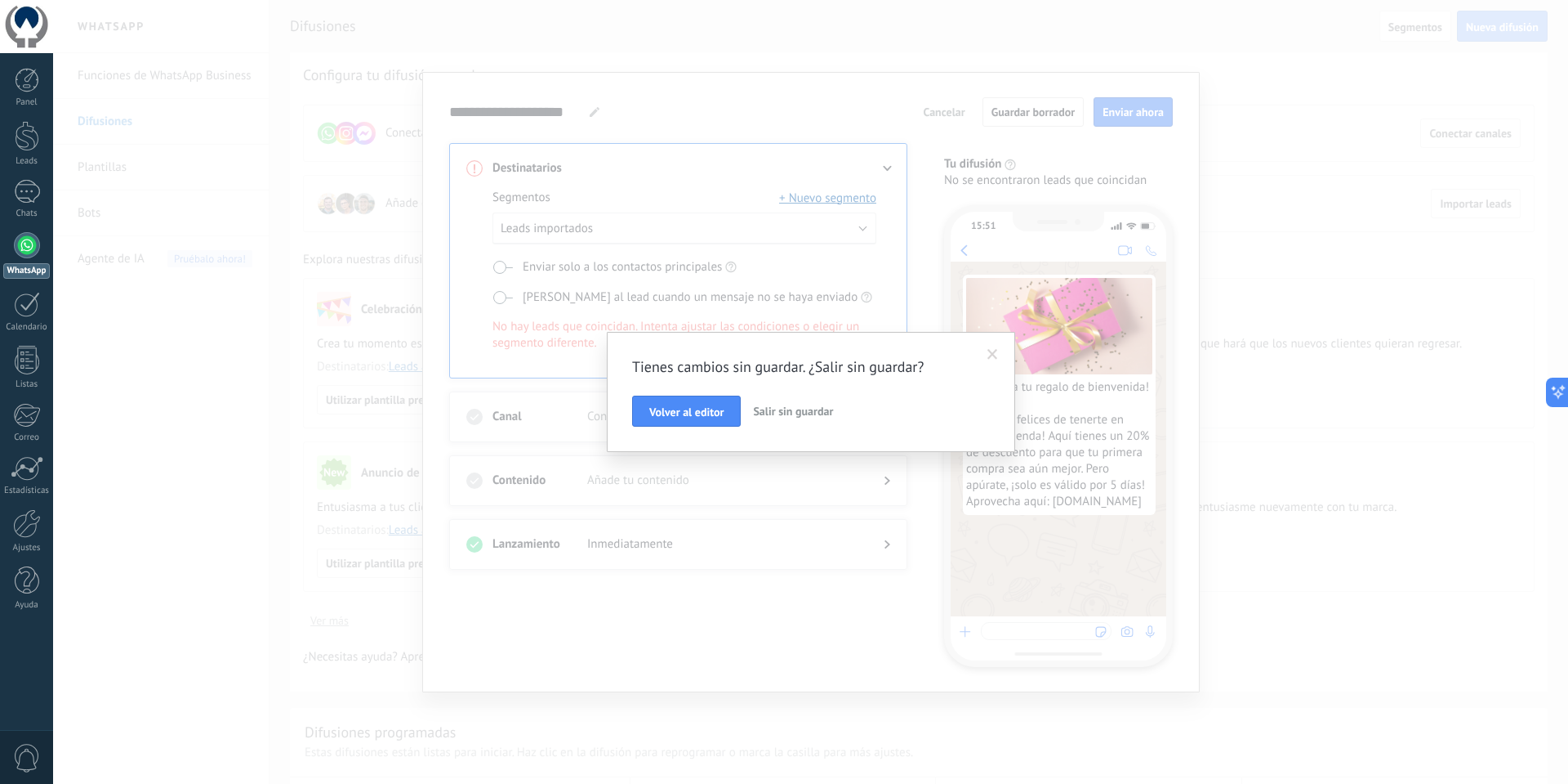
click at [783, 416] on span "Salir sin guardar" at bounding box center [793, 411] width 80 height 15
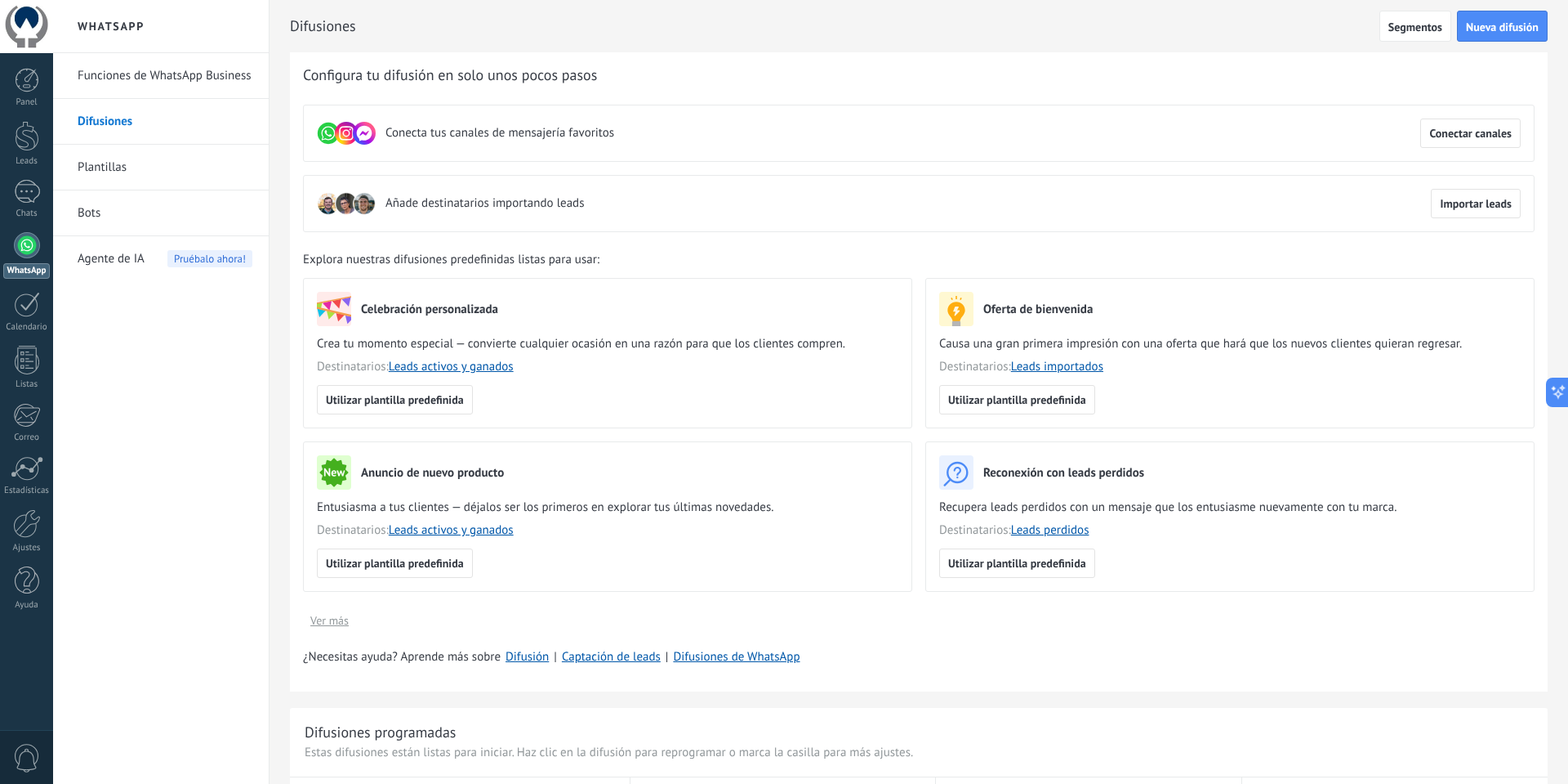
click at [168, 73] on link "Funciones de WhatsApp Business" at bounding box center [165, 76] width 175 height 46
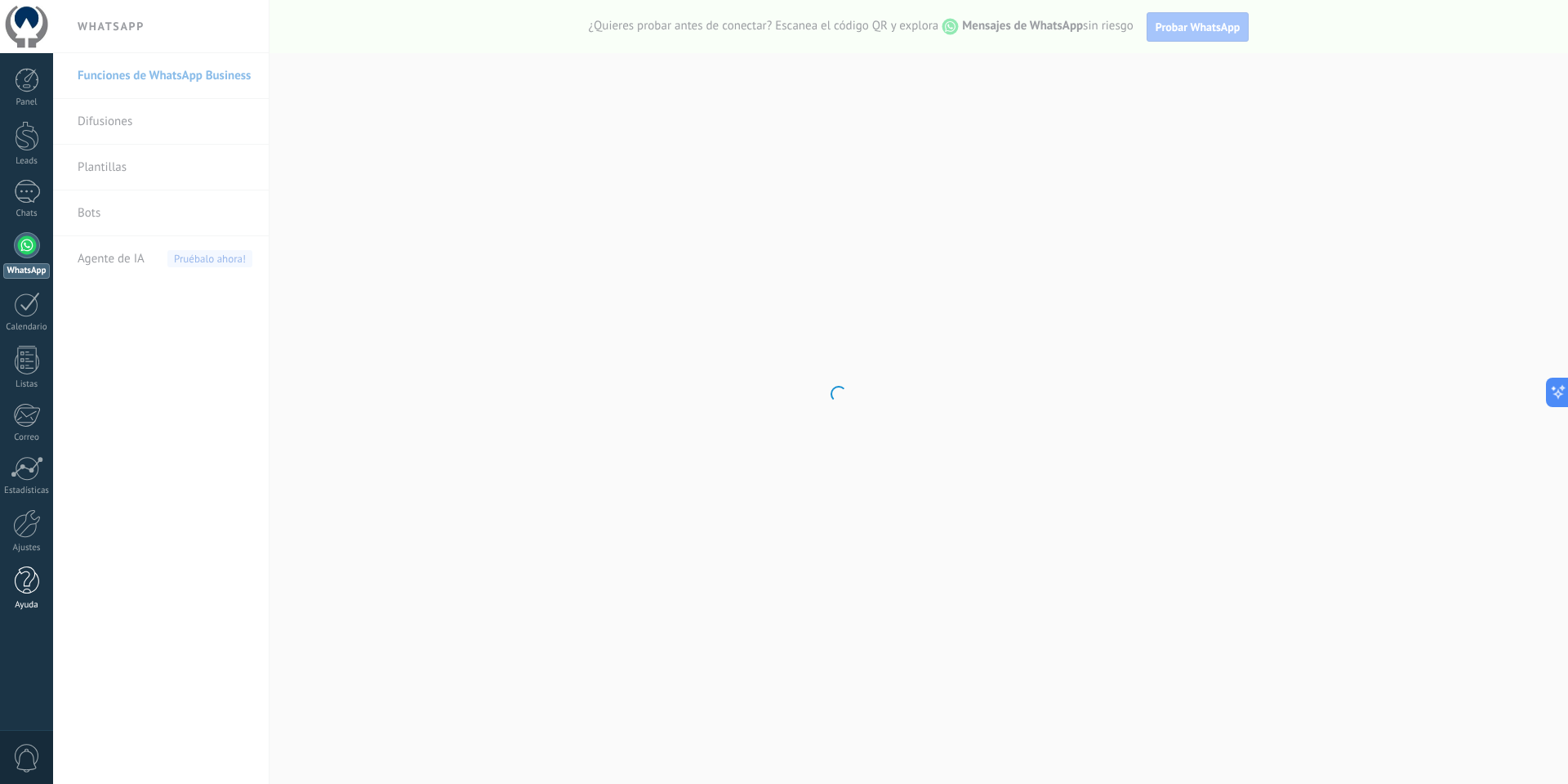
click at [19, 584] on div at bounding box center [26, 580] width 24 height 28
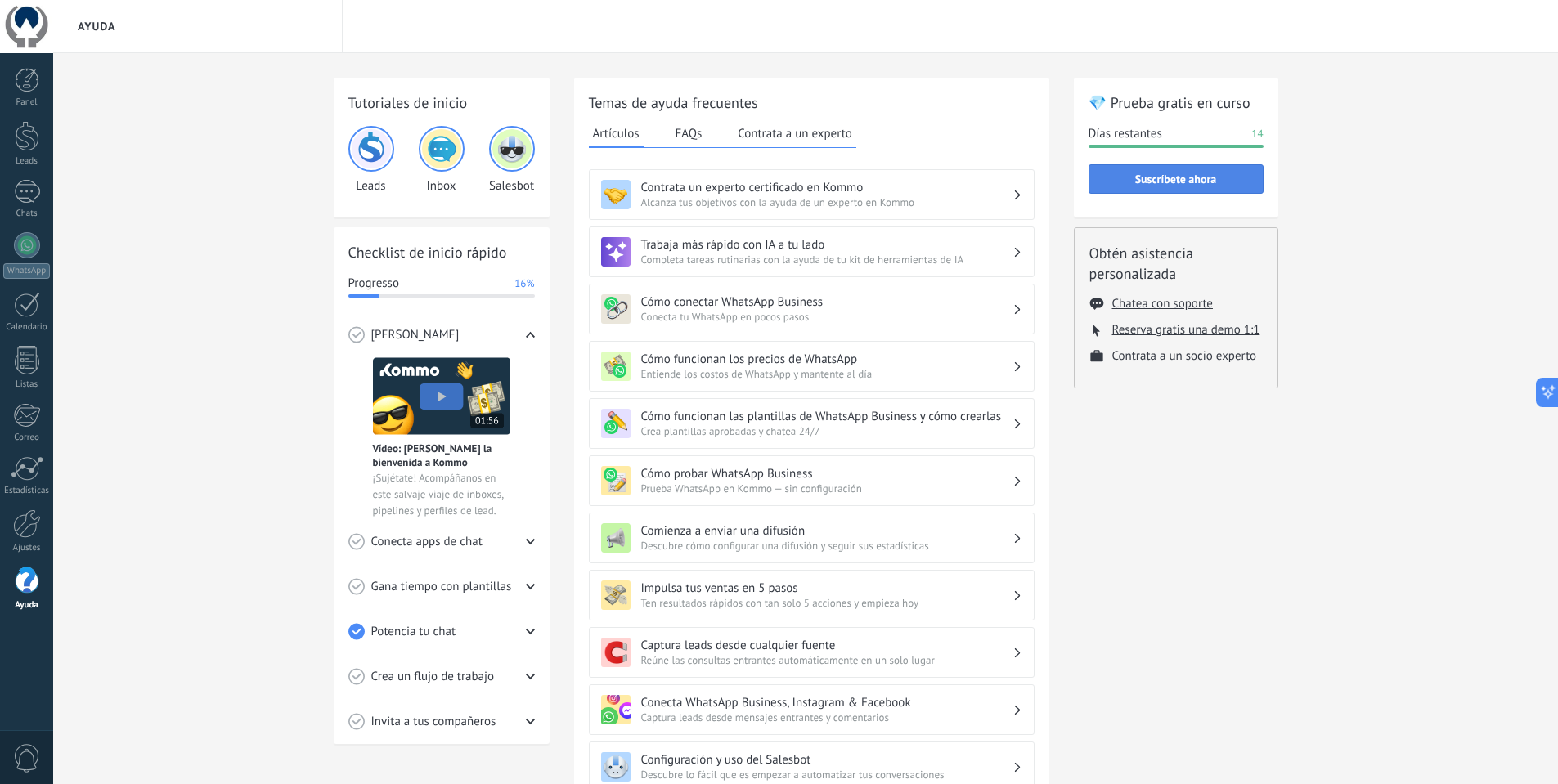
click at [1130, 180] on span "Suscríbete ahora" at bounding box center [1176, 179] width 157 height 12
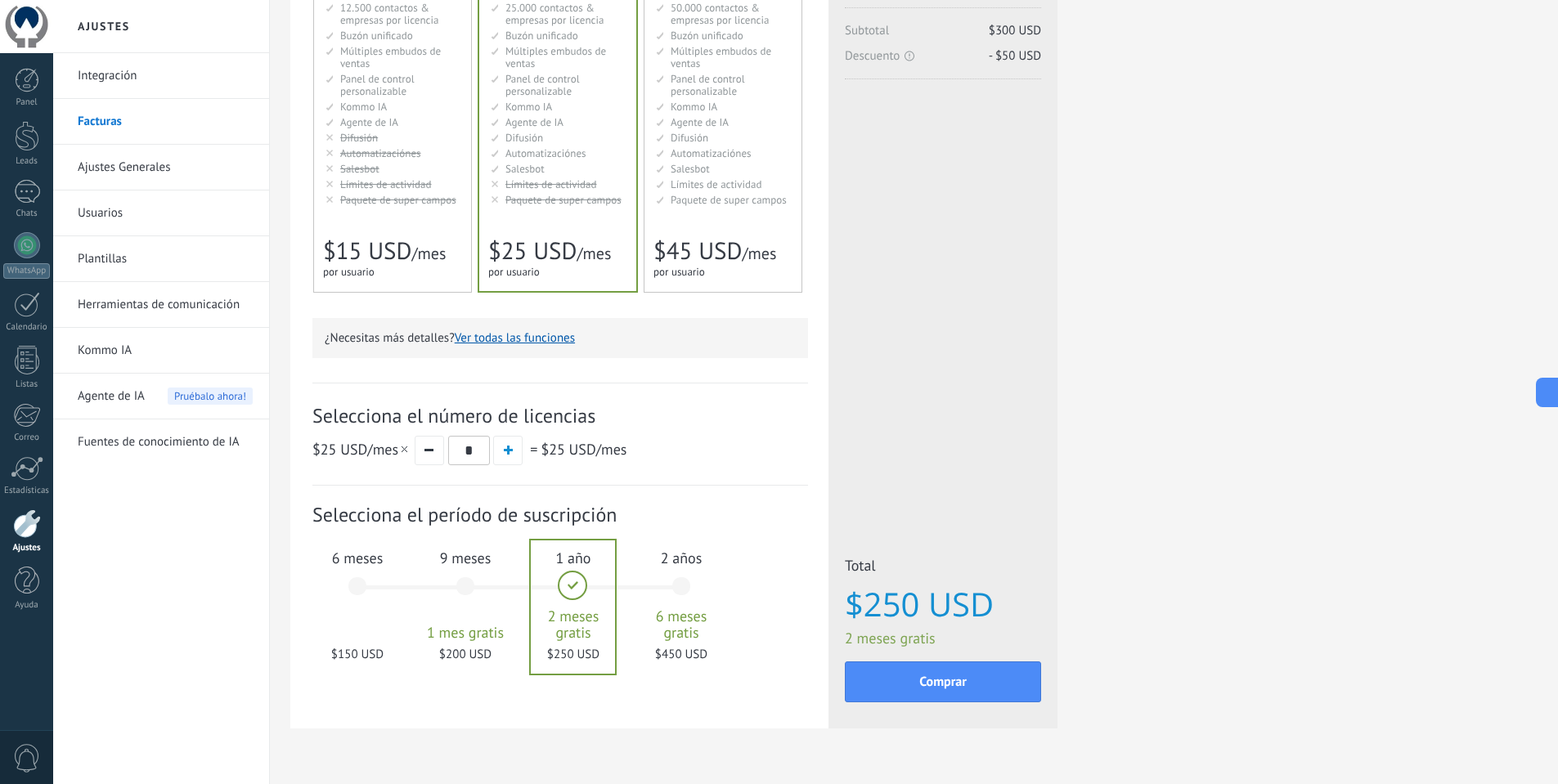
scroll to position [245, 0]
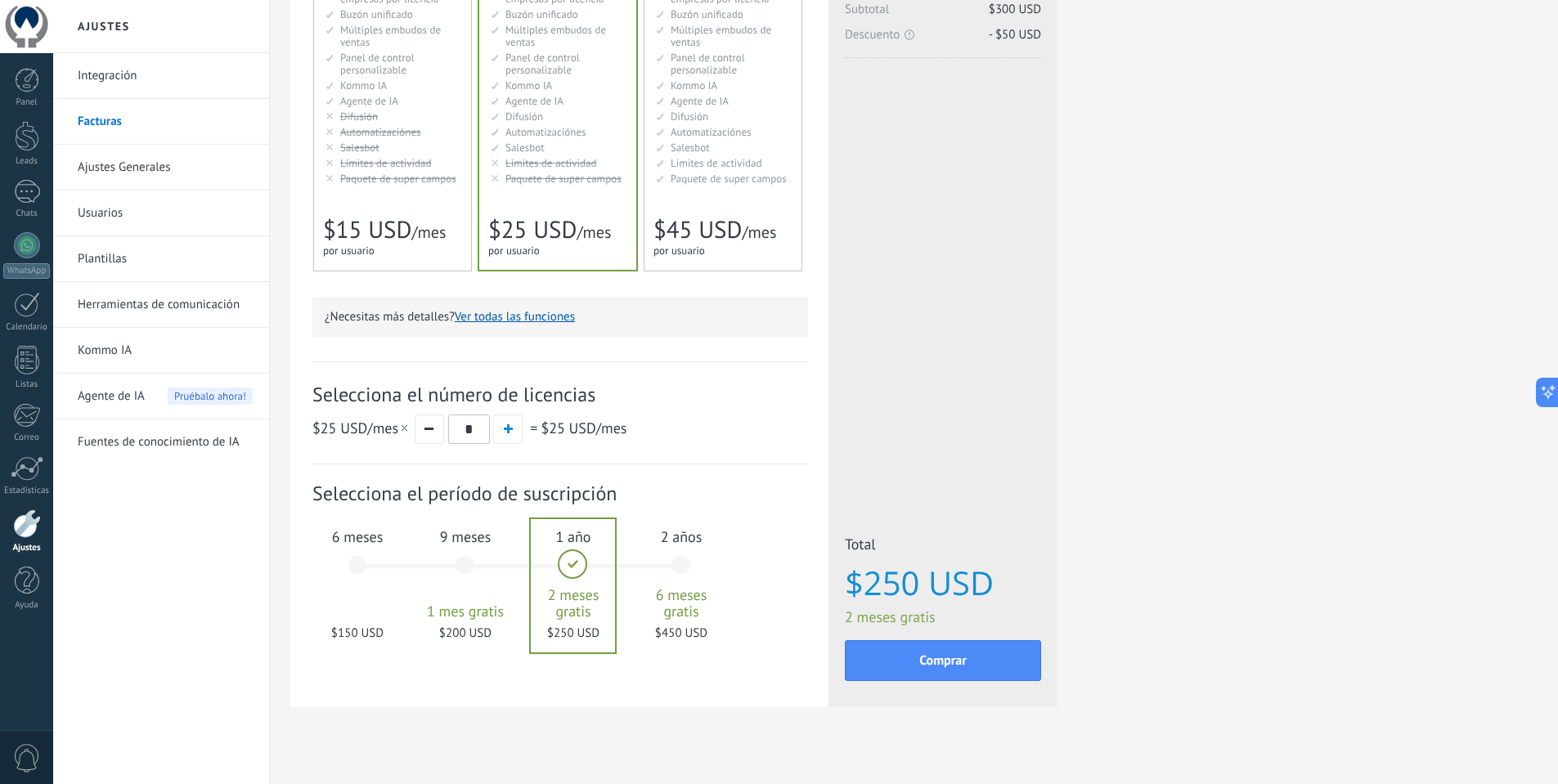
click at [354, 562] on div "6 meses $150 USD" at bounding box center [357, 572] width 88 height 116
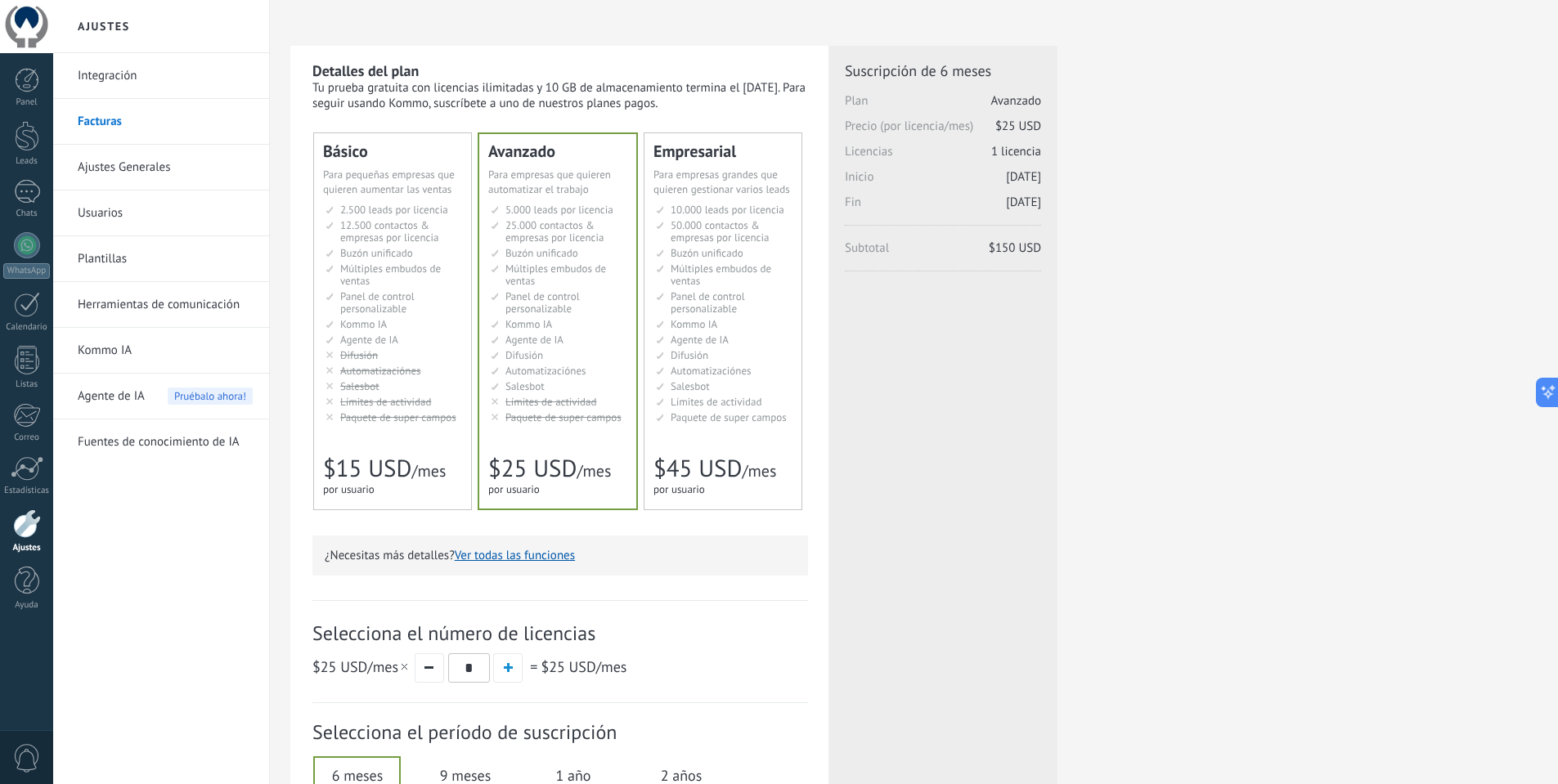
scroll to position [0, 0]
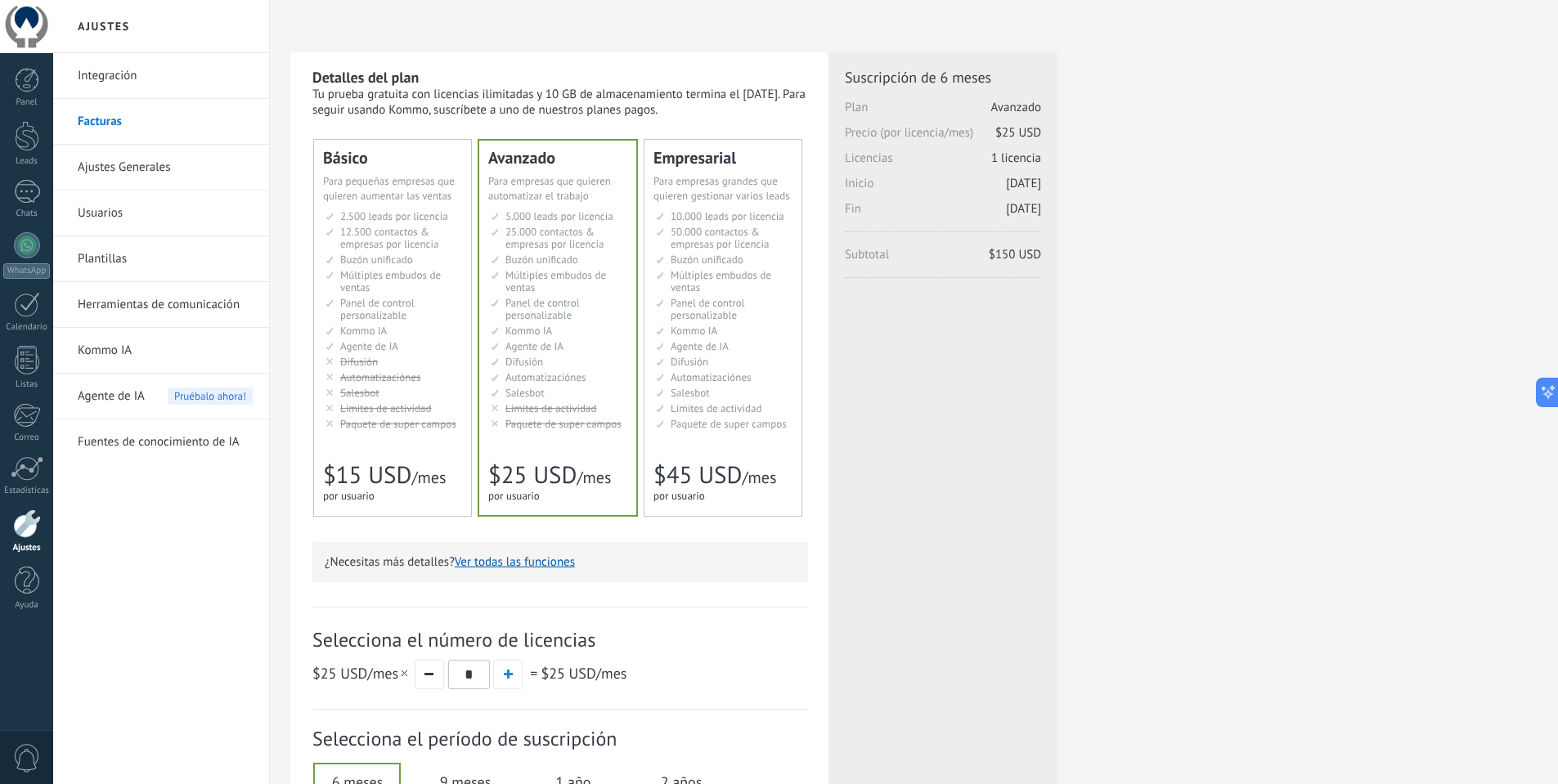
click at [693, 402] on span "Límites de actividad" at bounding box center [716, 408] width 91 height 14
